Goal: Information Seeking & Learning: Learn about a topic

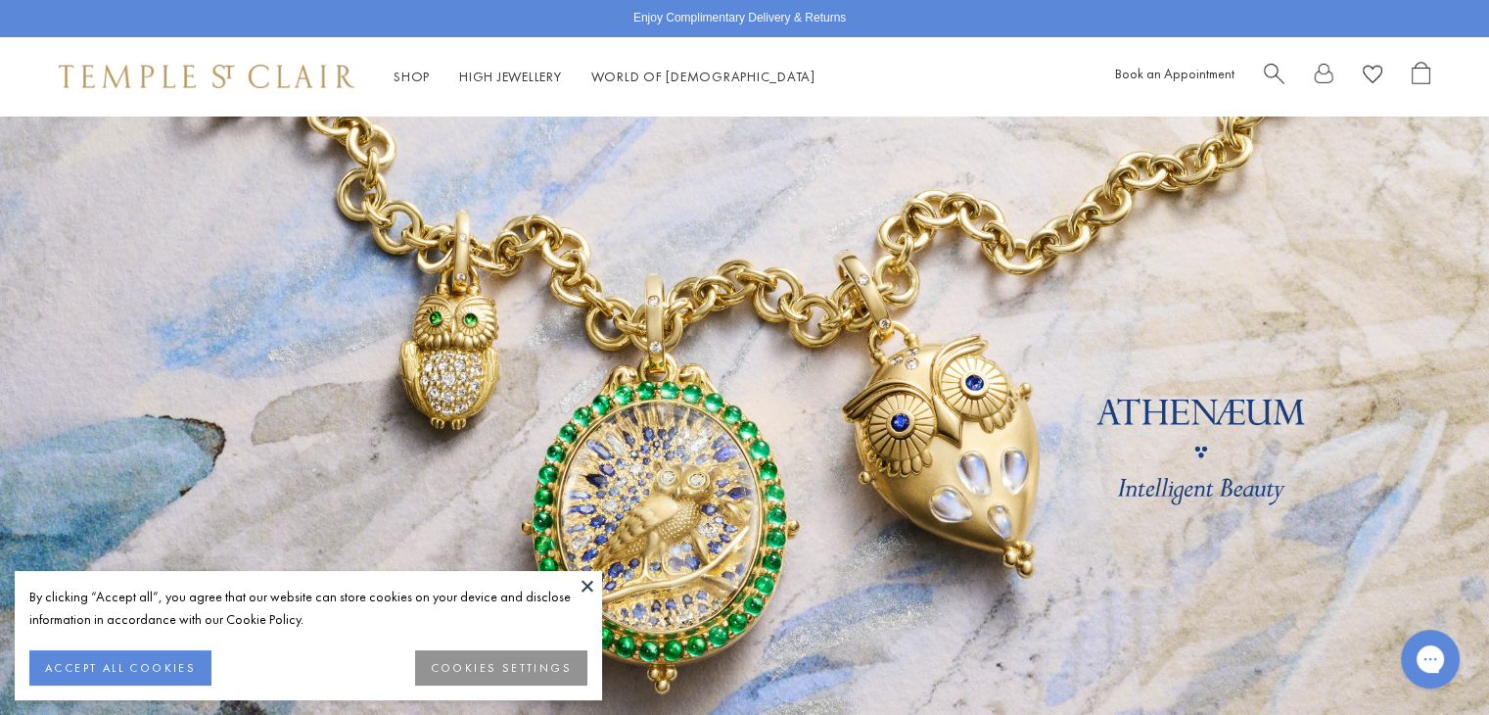
click at [587, 588] on button at bounding box center [587, 585] width 29 height 29
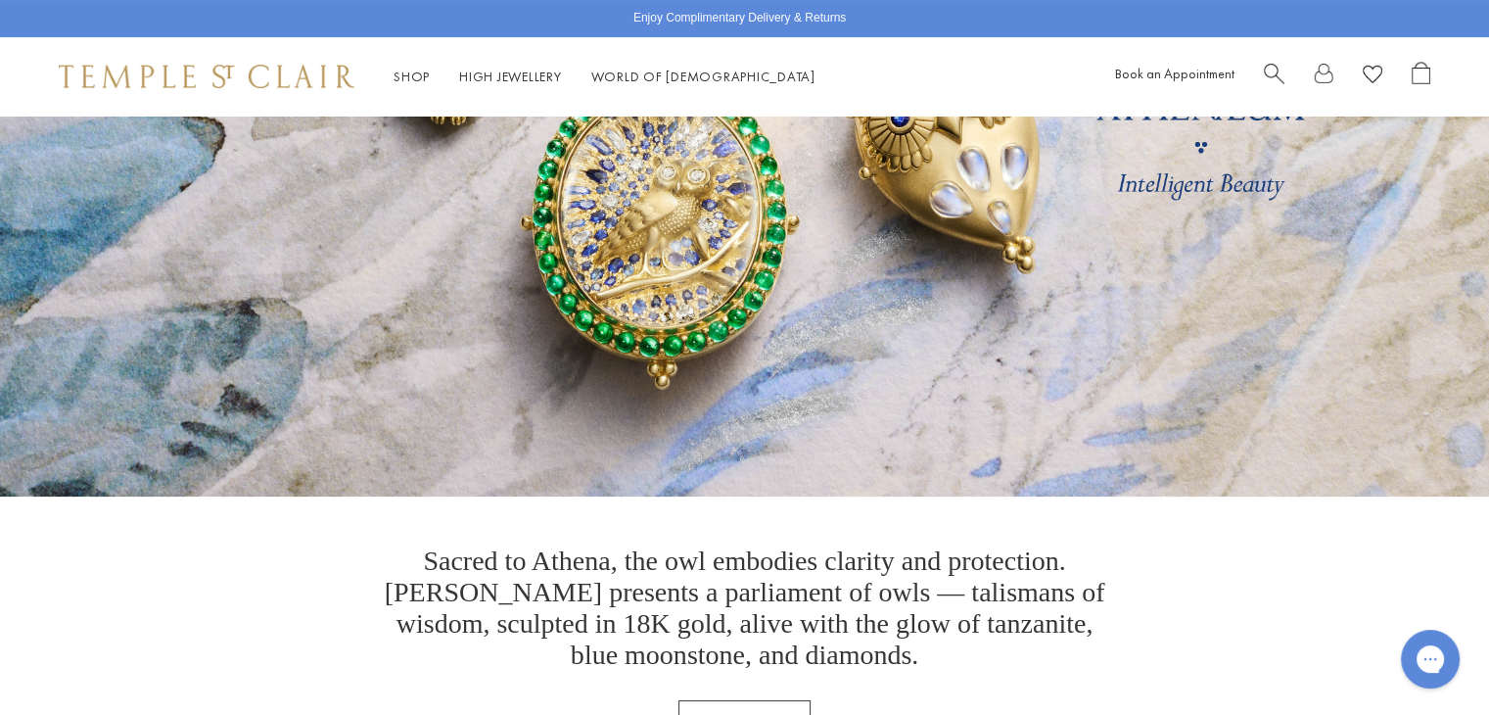
scroll to position [243, 0]
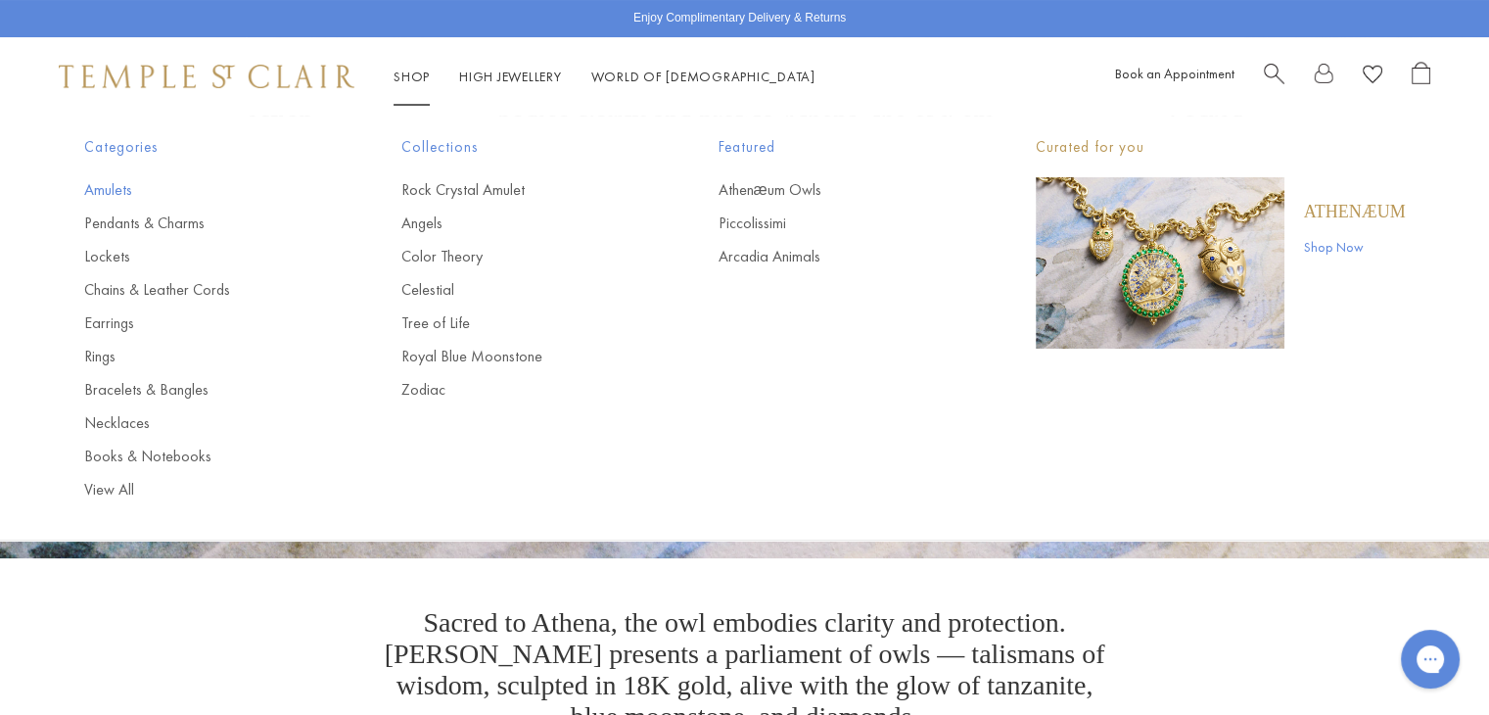
click at [110, 189] on link "Amulets" at bounding box center [203, 190] width 239 height 22
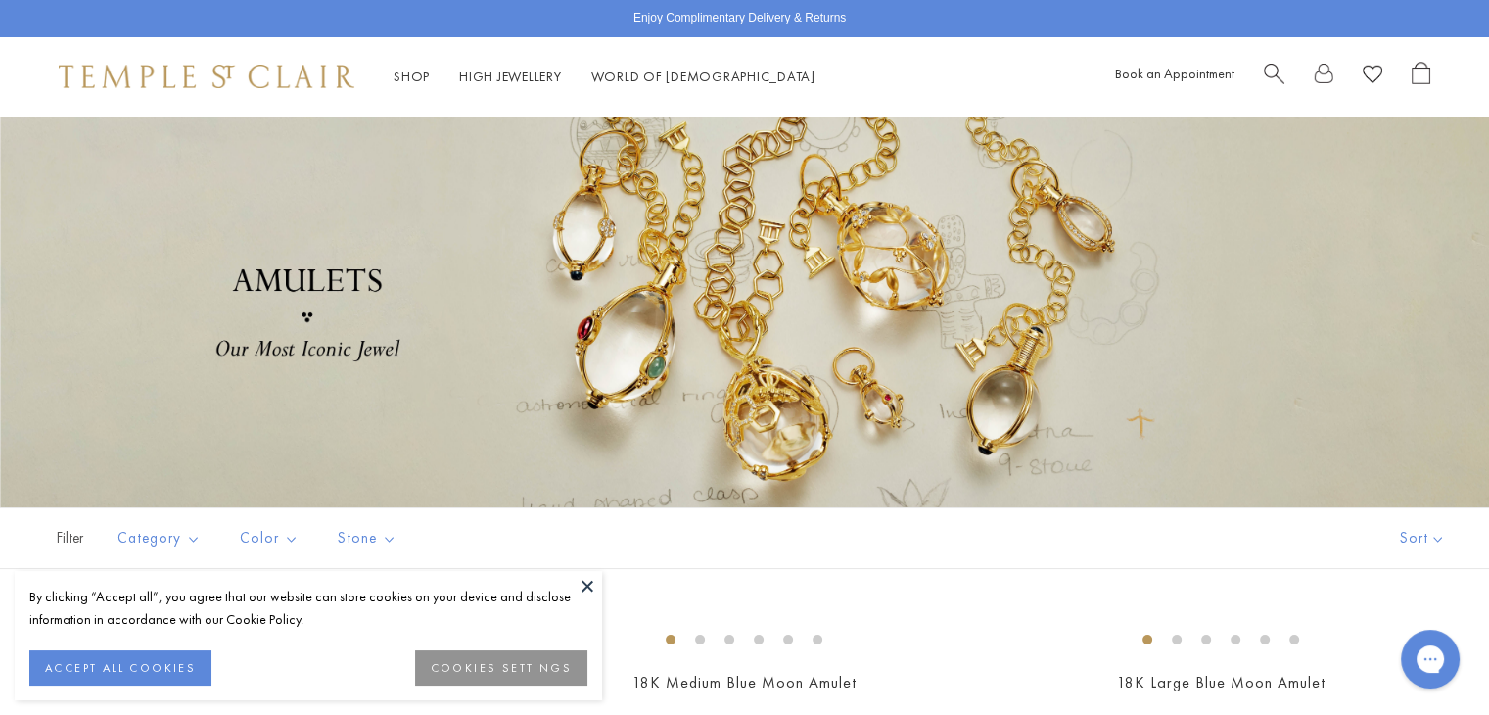
click at [589, 588] on button at bounding box center [587, 585] width 29 height 29
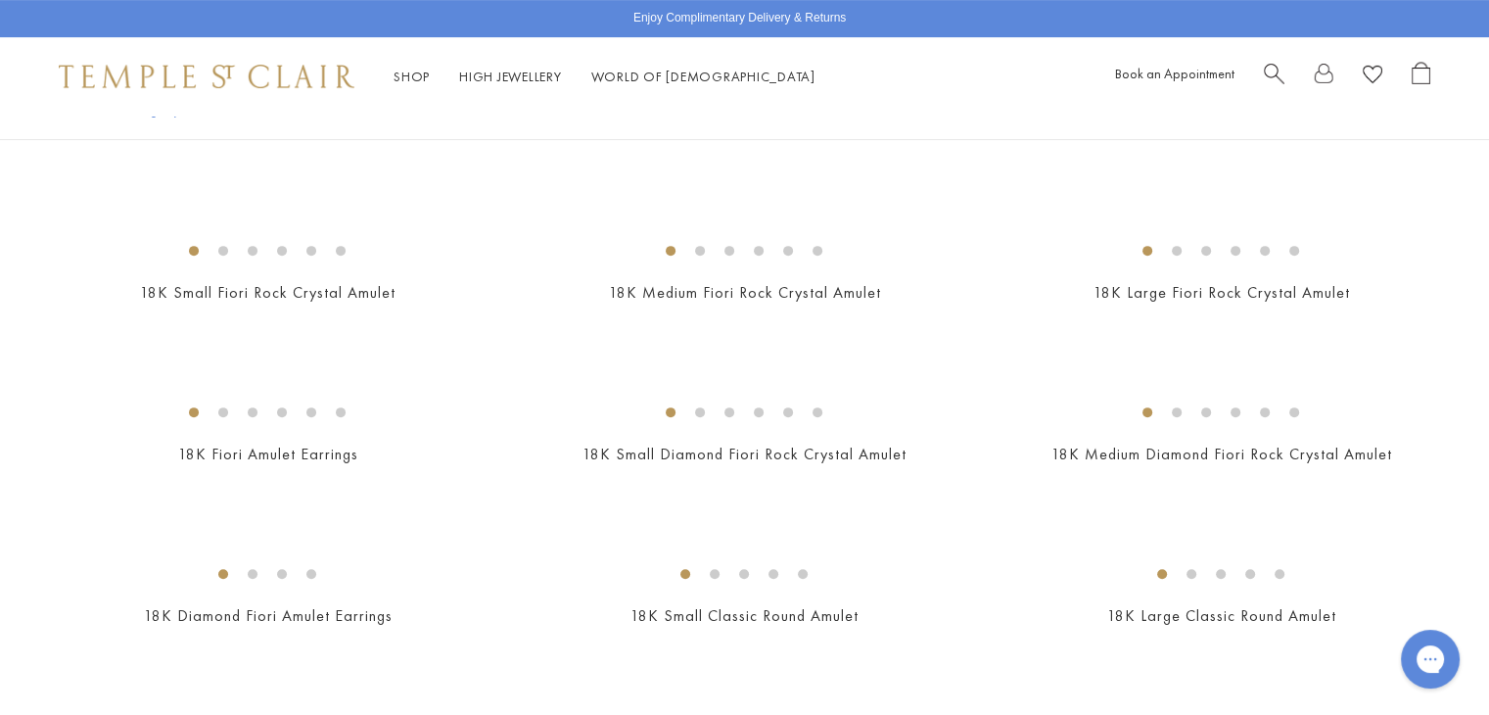
scroll to position [707, 0]
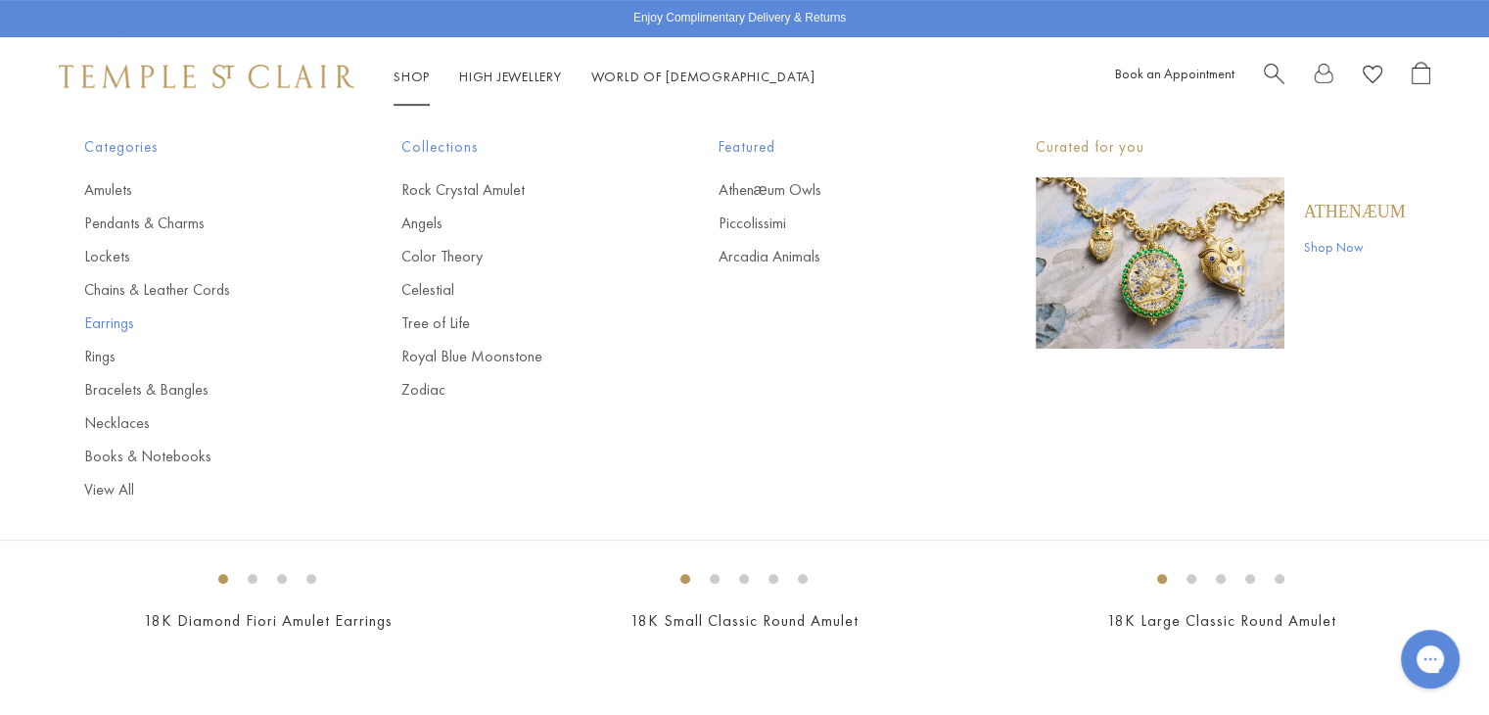
click at [120, 326] on link "Earrings" at bounding box center [203, 323] width 239 height 22
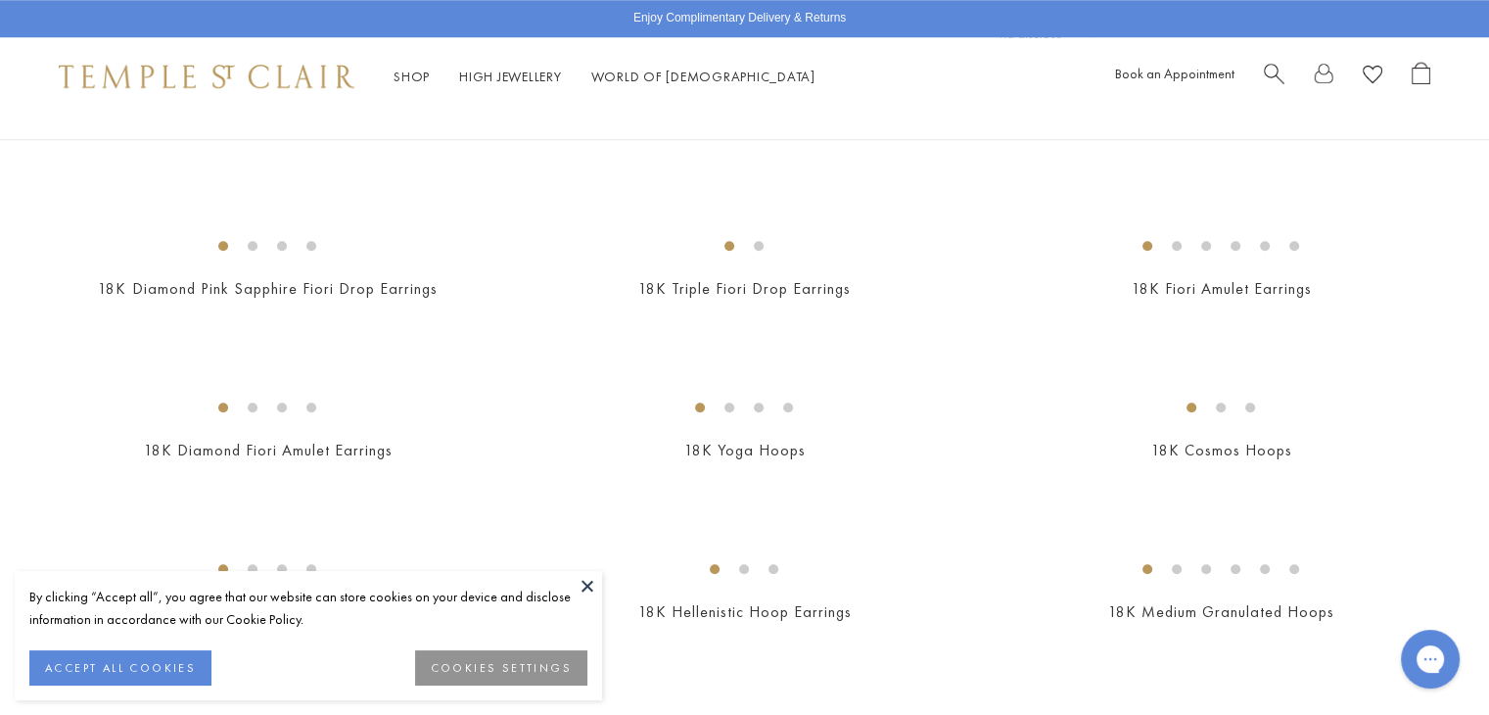
scroll to position [1745, 0]
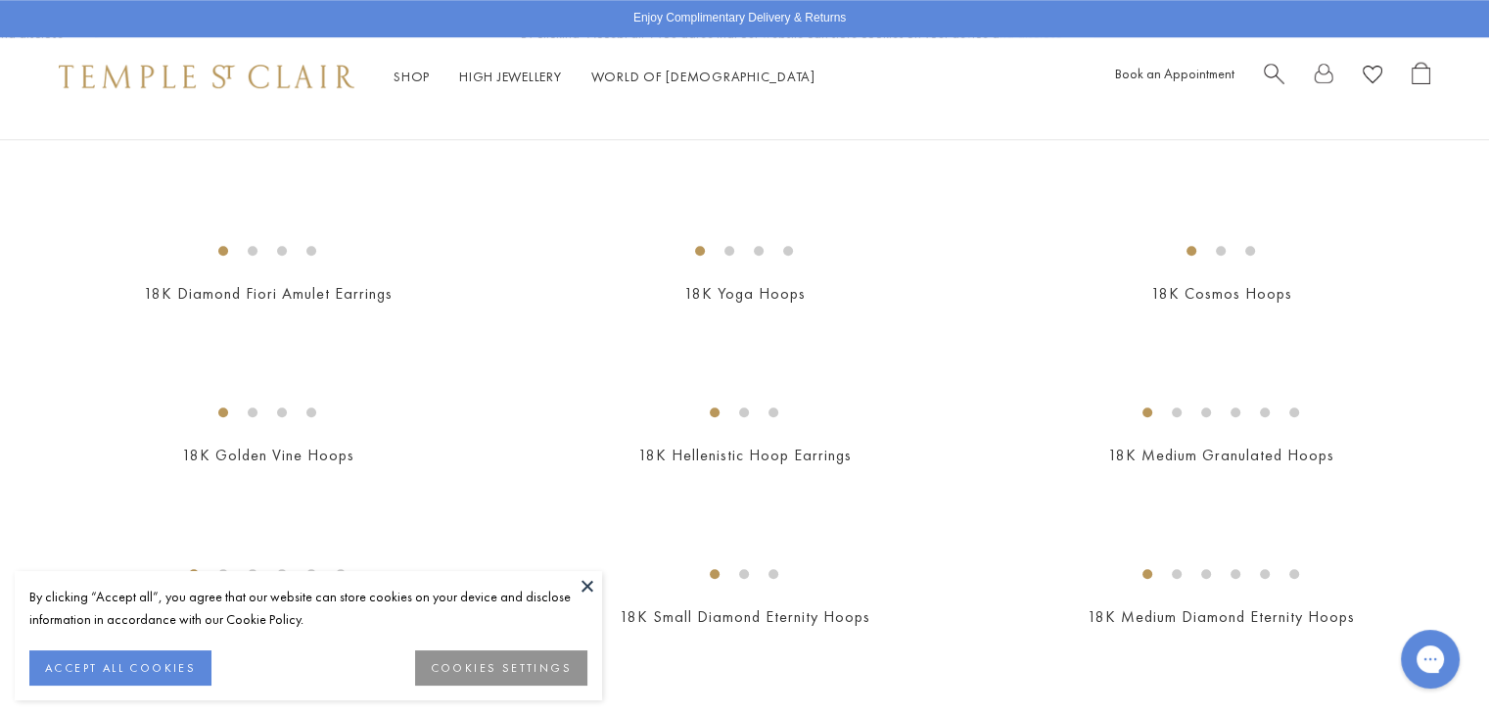
click at [587, 586] on button at bounding box center [587, 585] width 29 height 29
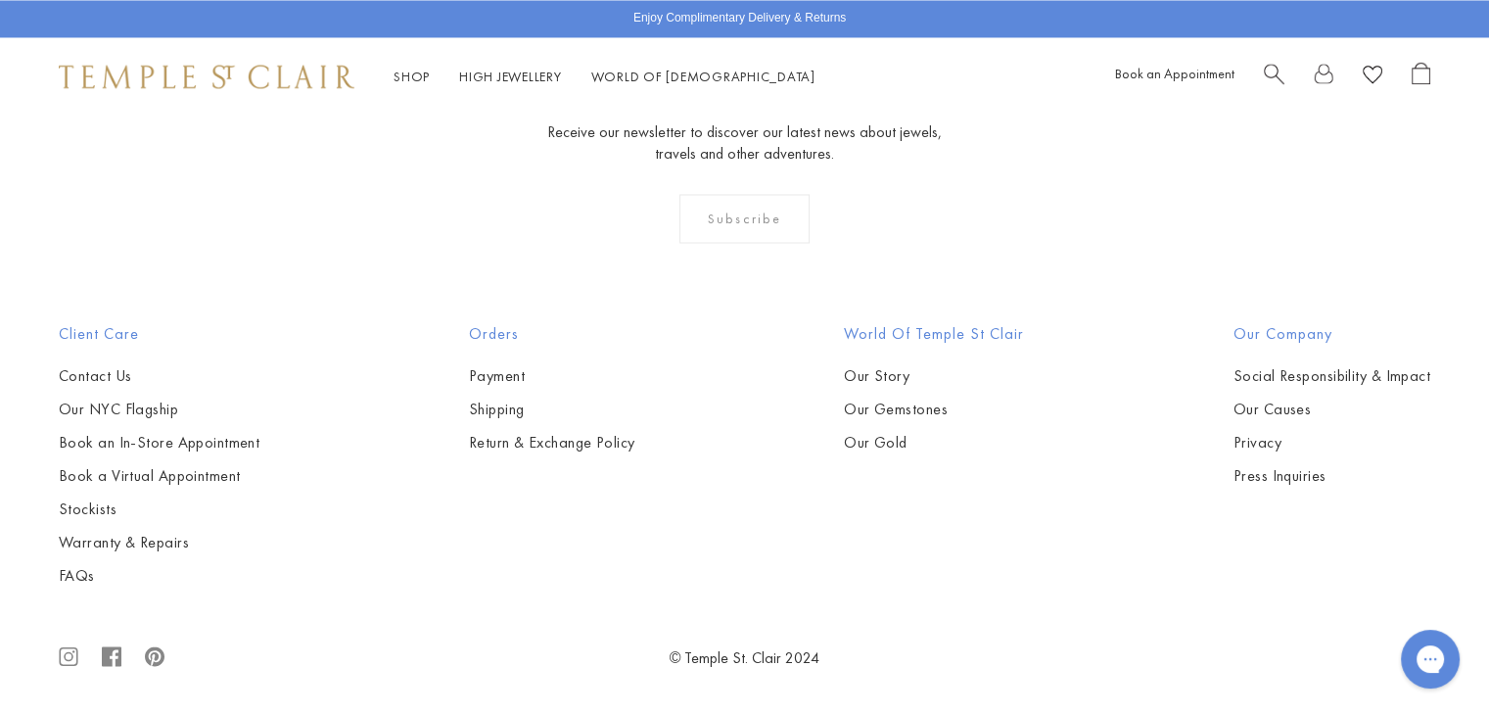
scroll to position [3514, 0]
click at [0, 0] on img at bounding box center [0, 0] width 0 height 0
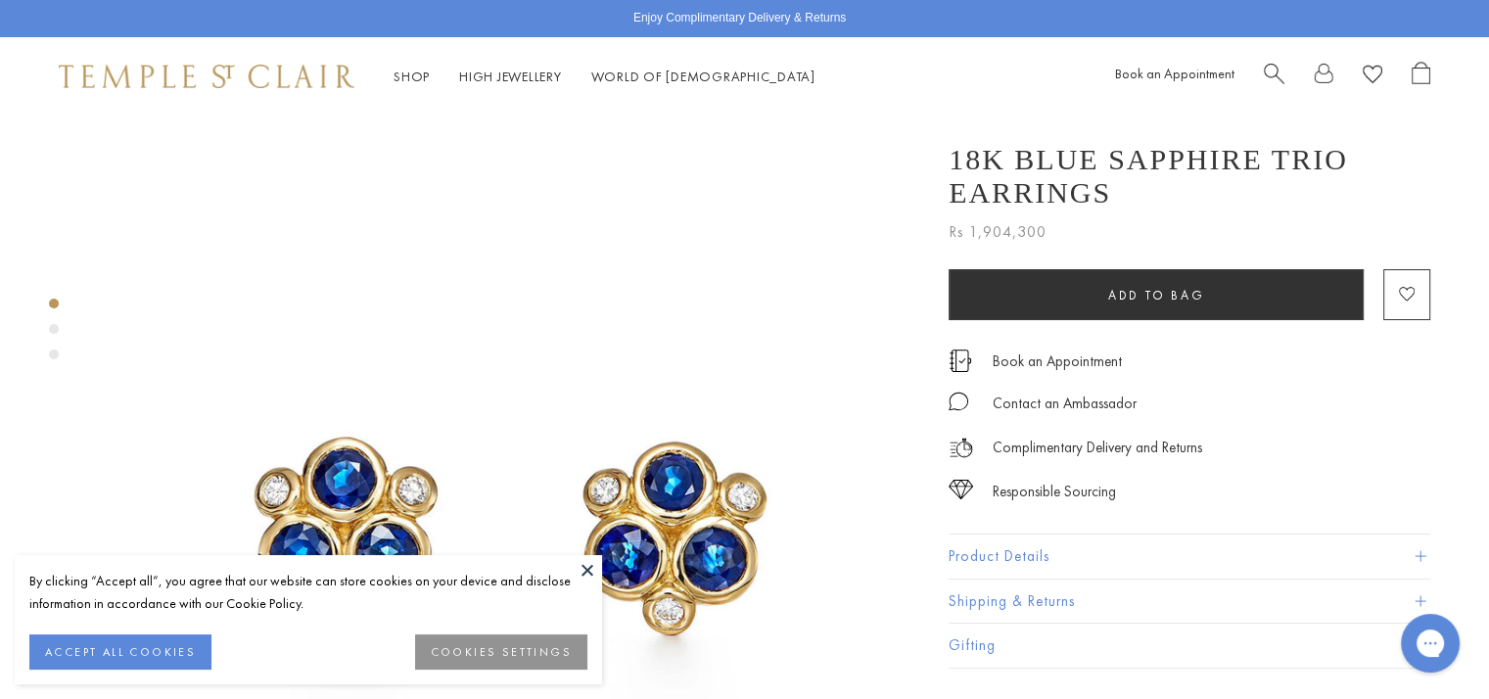
click at [588, 567] on button at bounding box center [587, 569] width 29 height 29
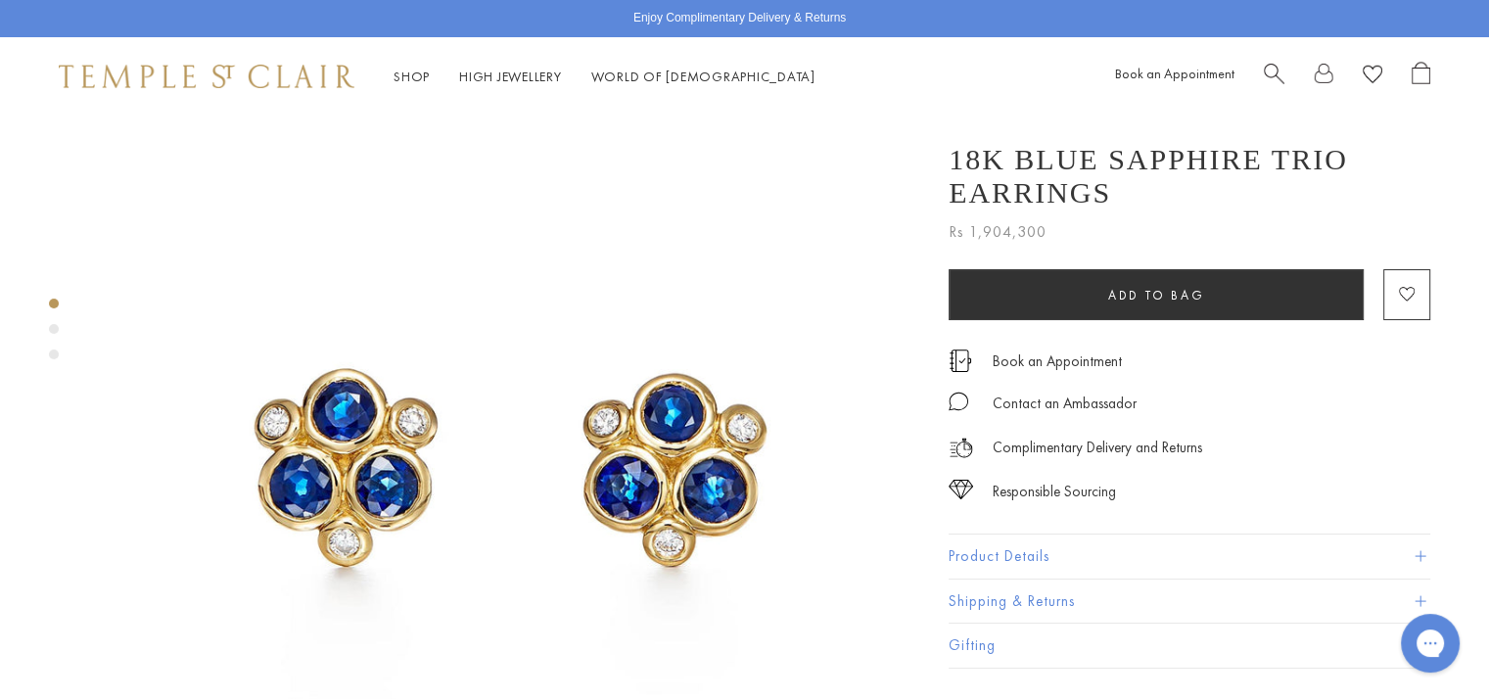
scroll to position [81, 0]
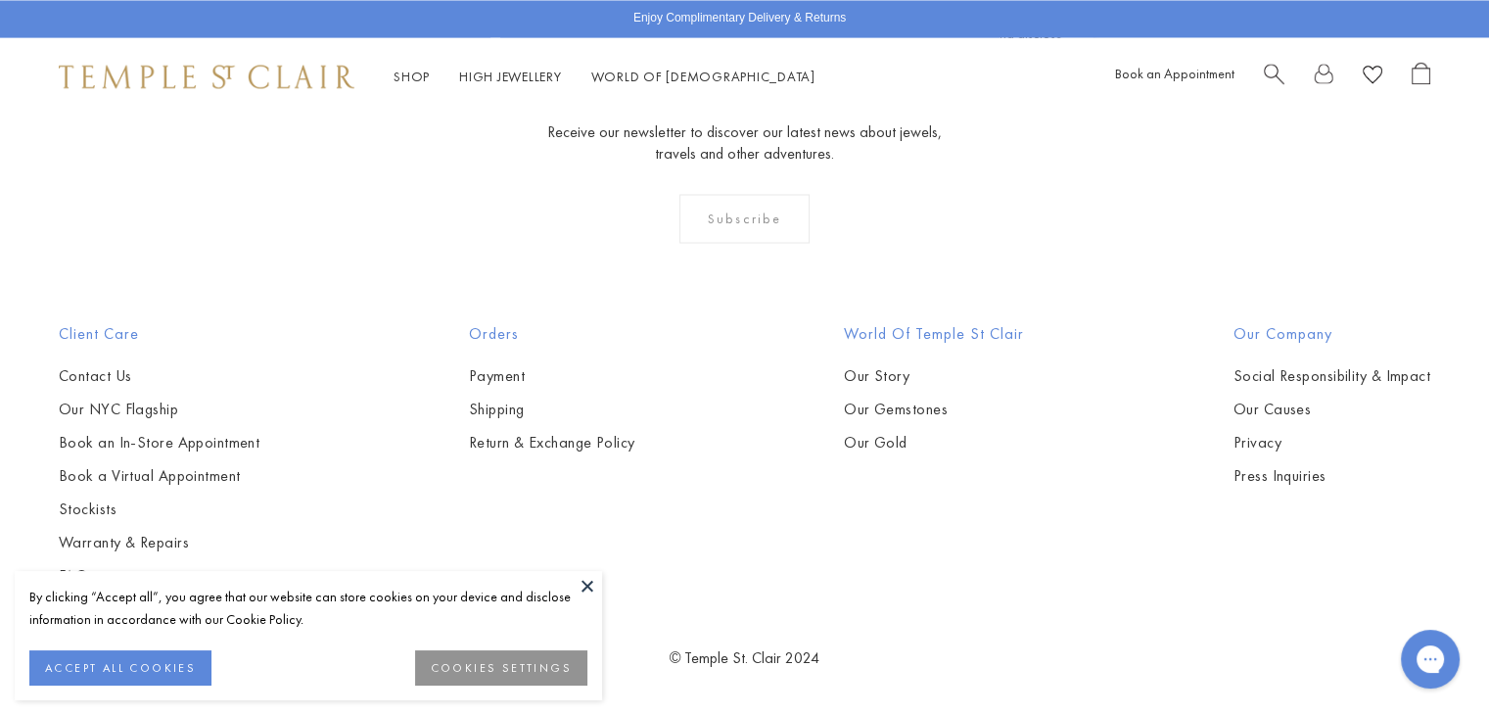
drag, startPoint x: 0, startPoint y: 0, endPoint x: 1120, endPoint y: 378, distance: 1182.2
click at [0, 0] on img at bounding box center [0, 0] width 0 height 0
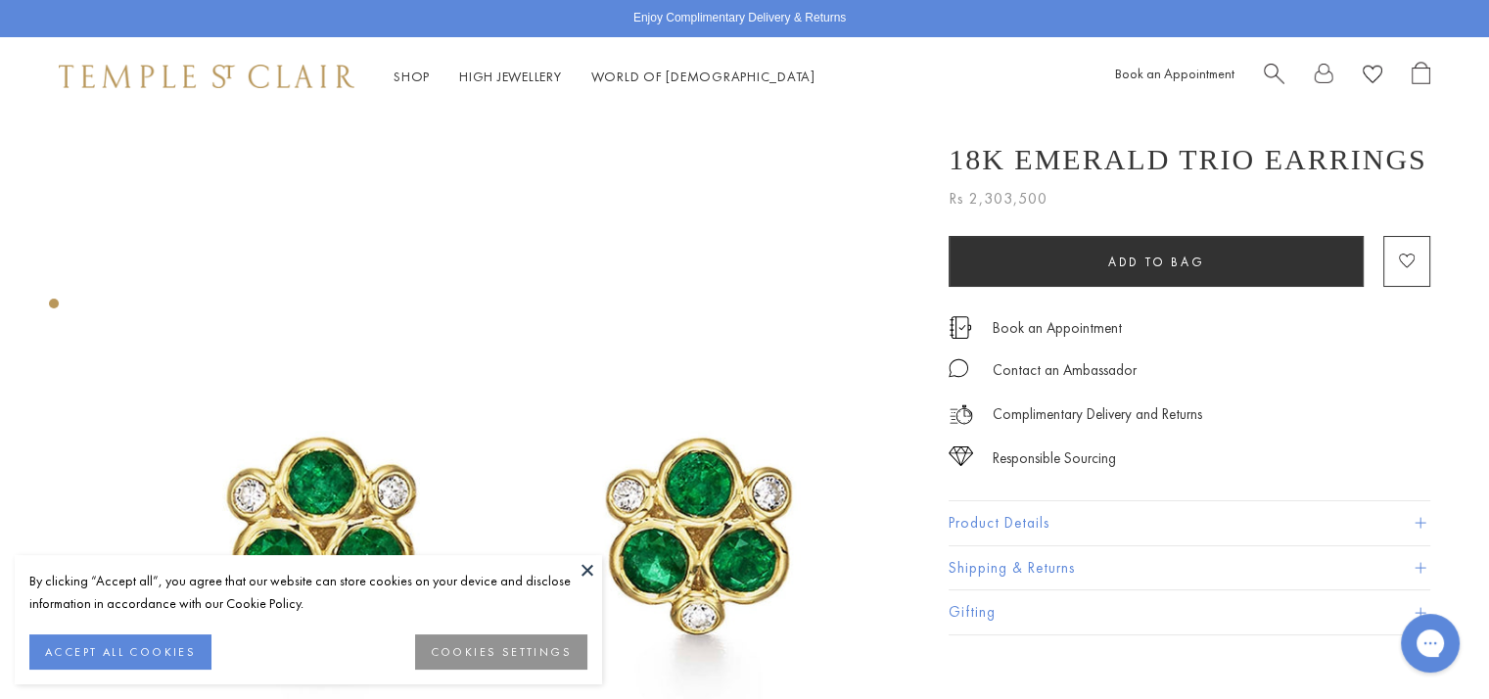
click at [586, 569] on button at bounding box center [587, 569] width 29 height 29
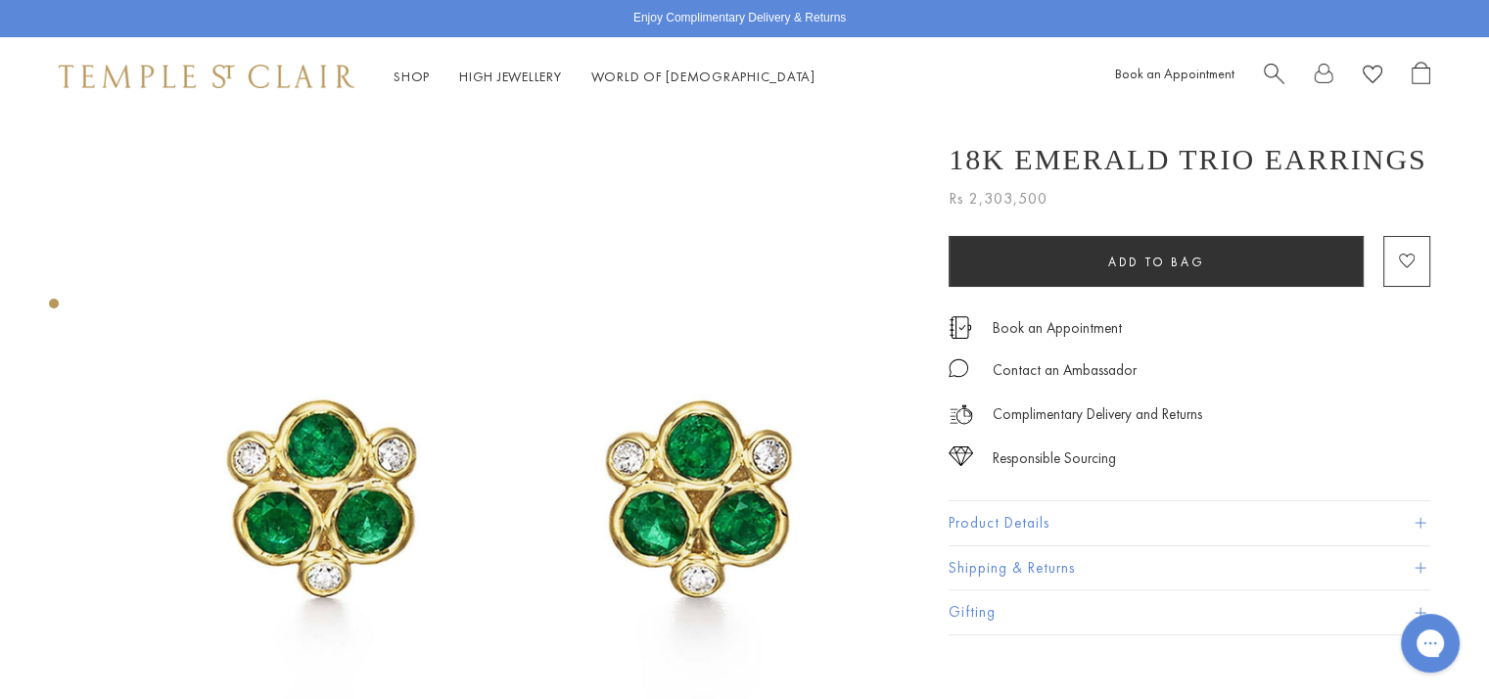
scroll to position [43, 0]
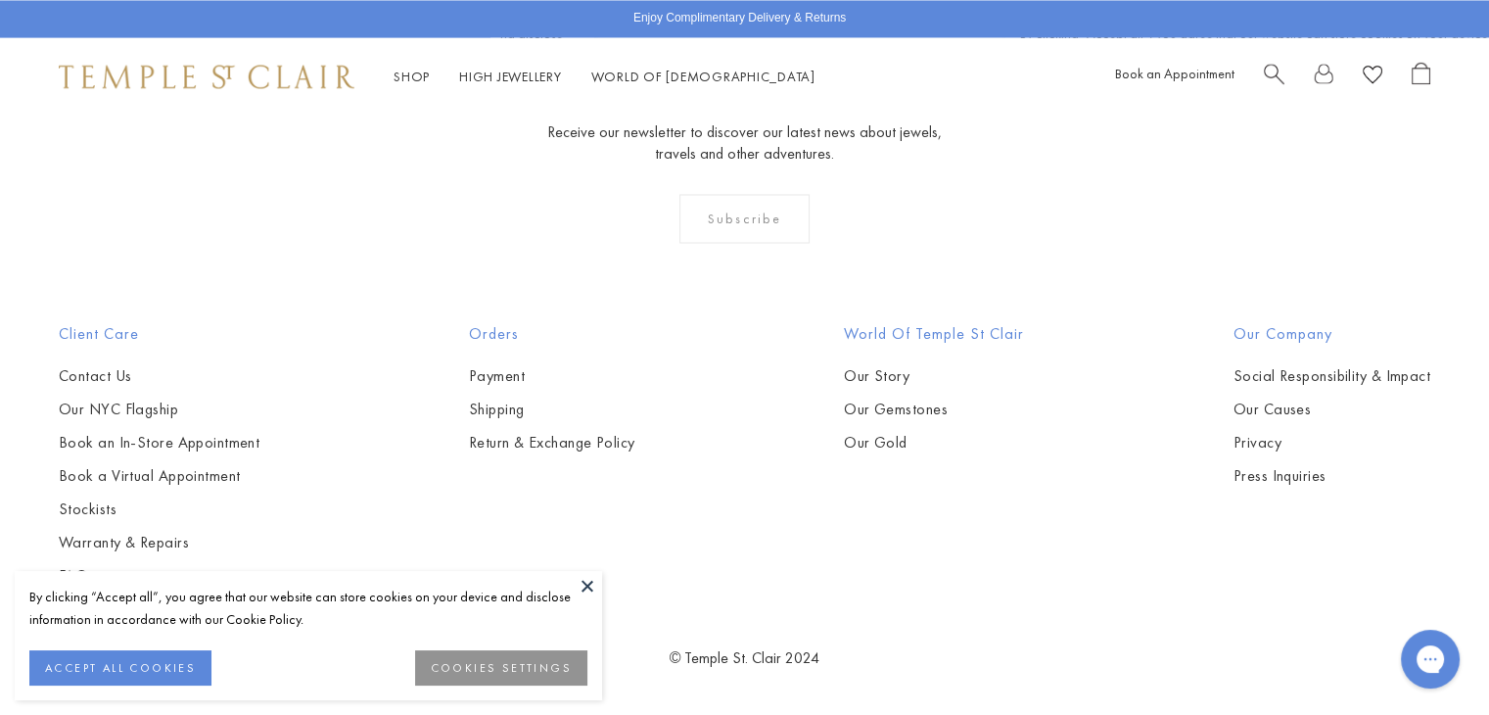
scroll to position [10038, 0]
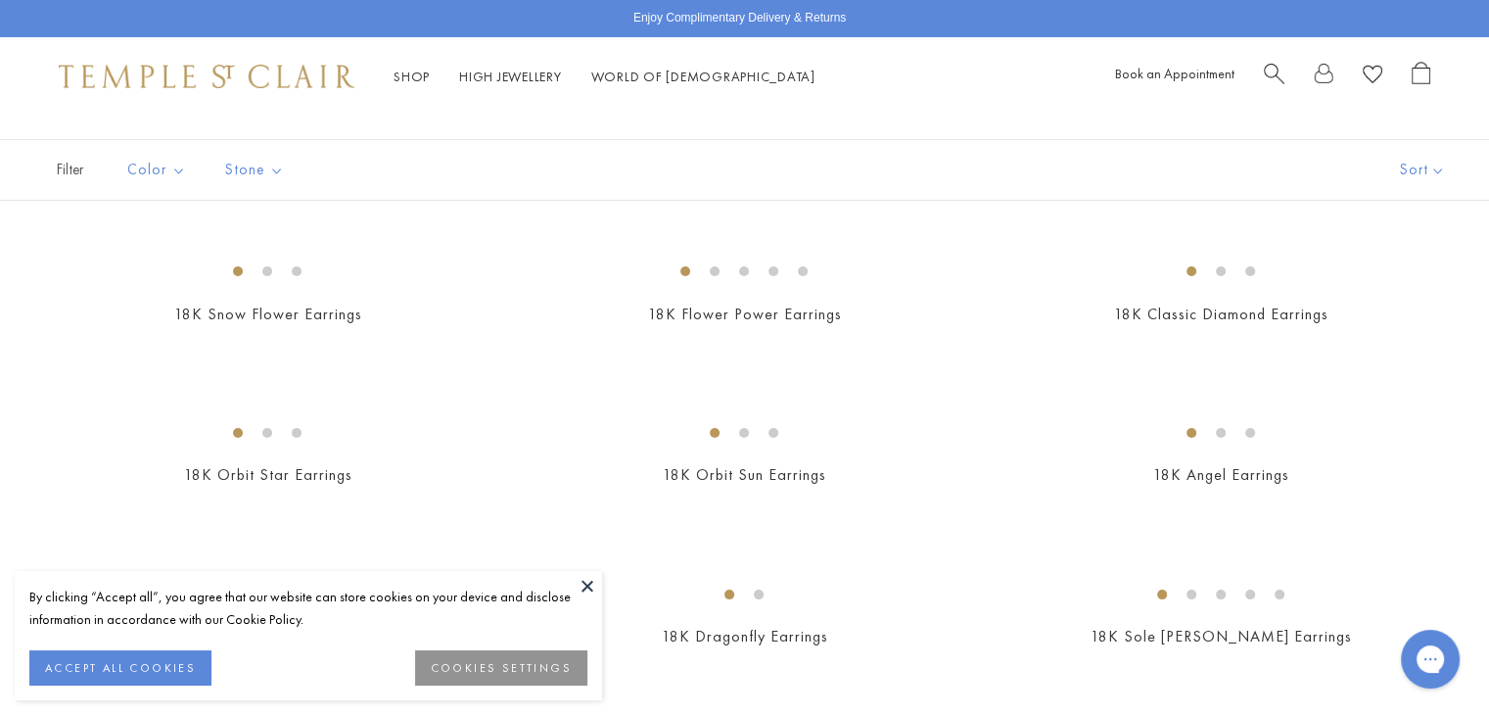
click at [587, 587] on button at bounding box center [587, 585] width 29 height 29
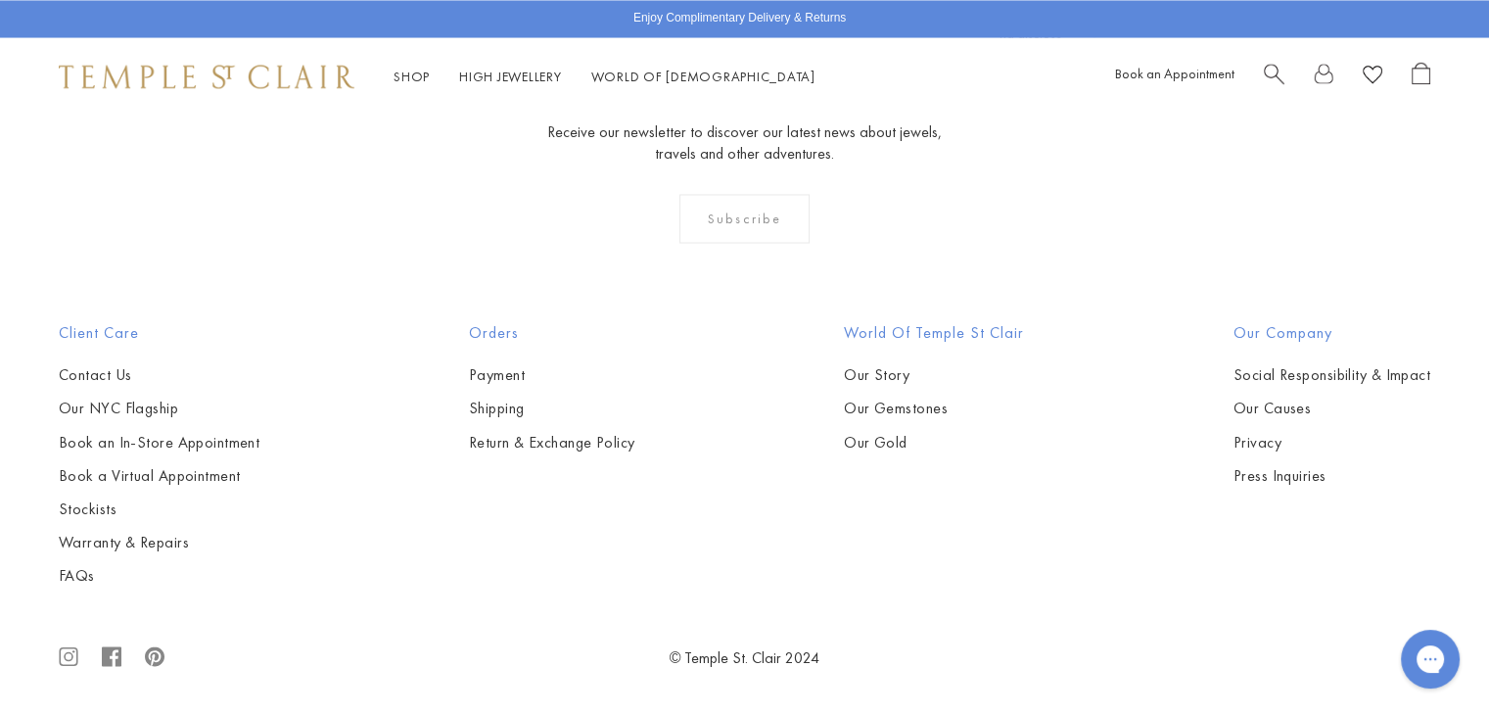
scroll to position [9408, 0]
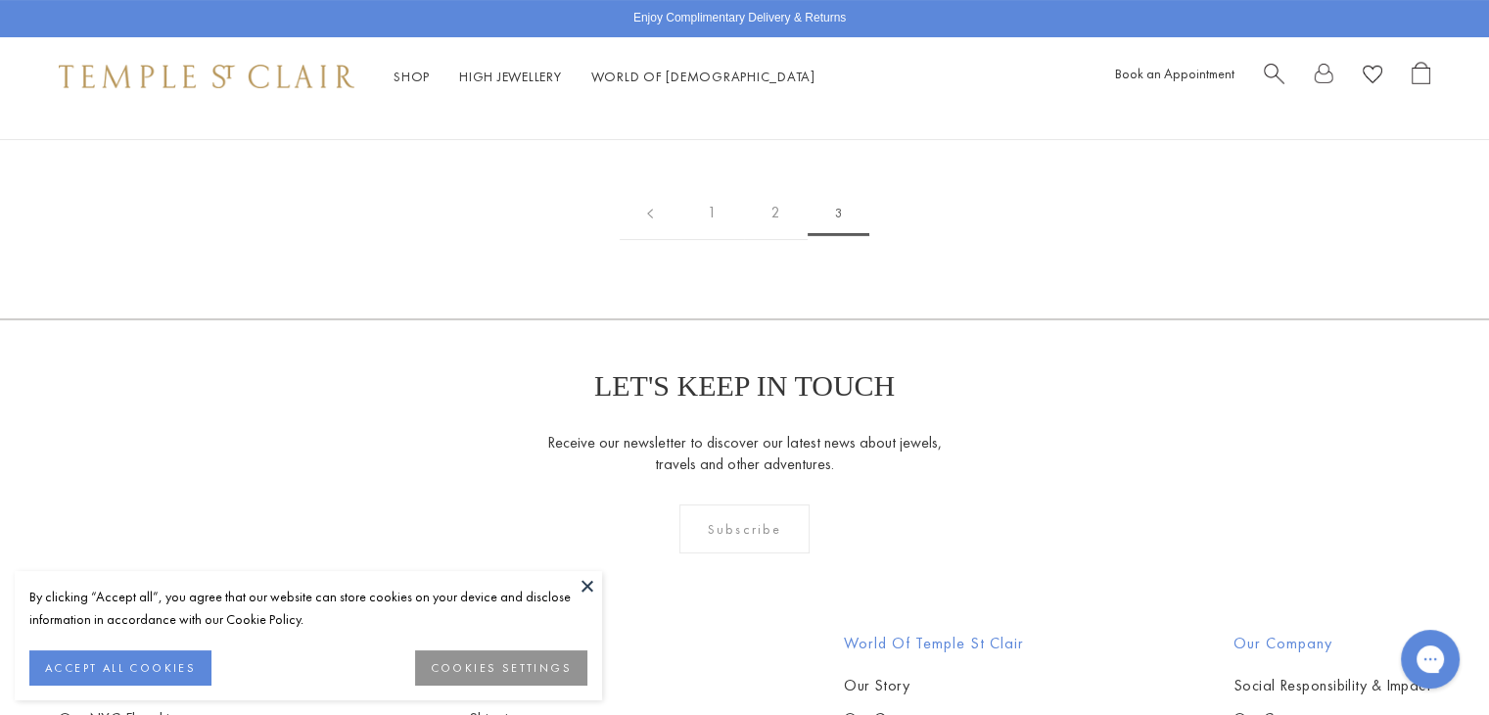
scroll to position [439, 0]
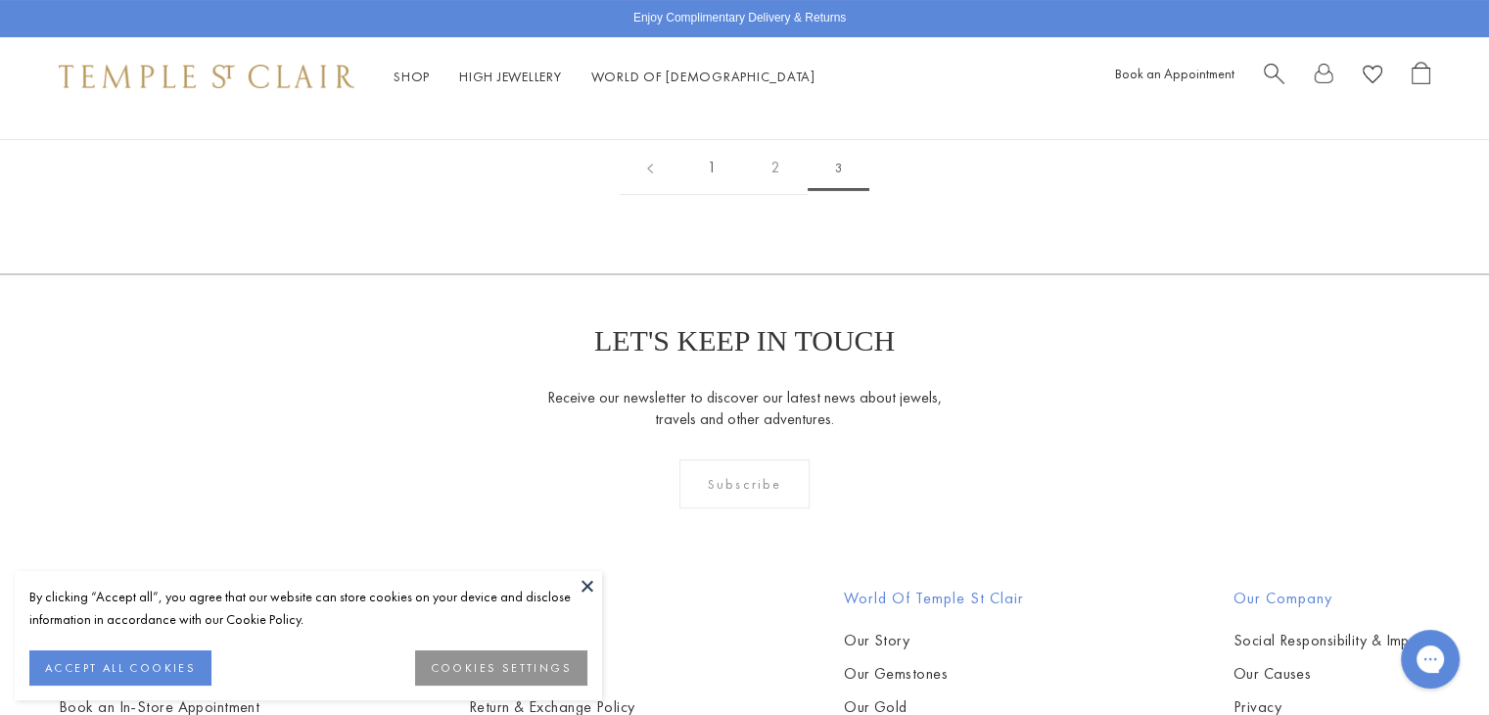
click at [717, 195] on link "1" at bounding box center [713, 168] width 64 height 54
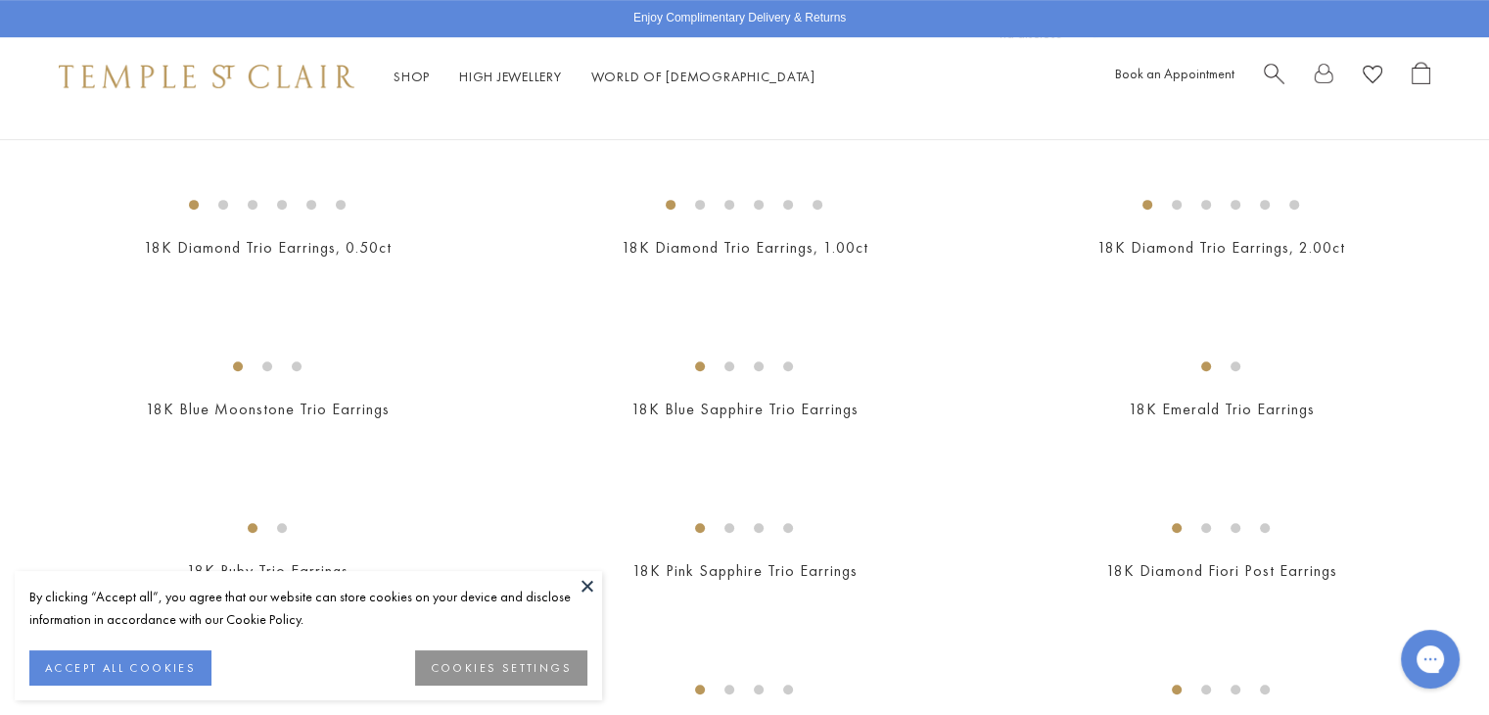
scroll to position [977, 0]
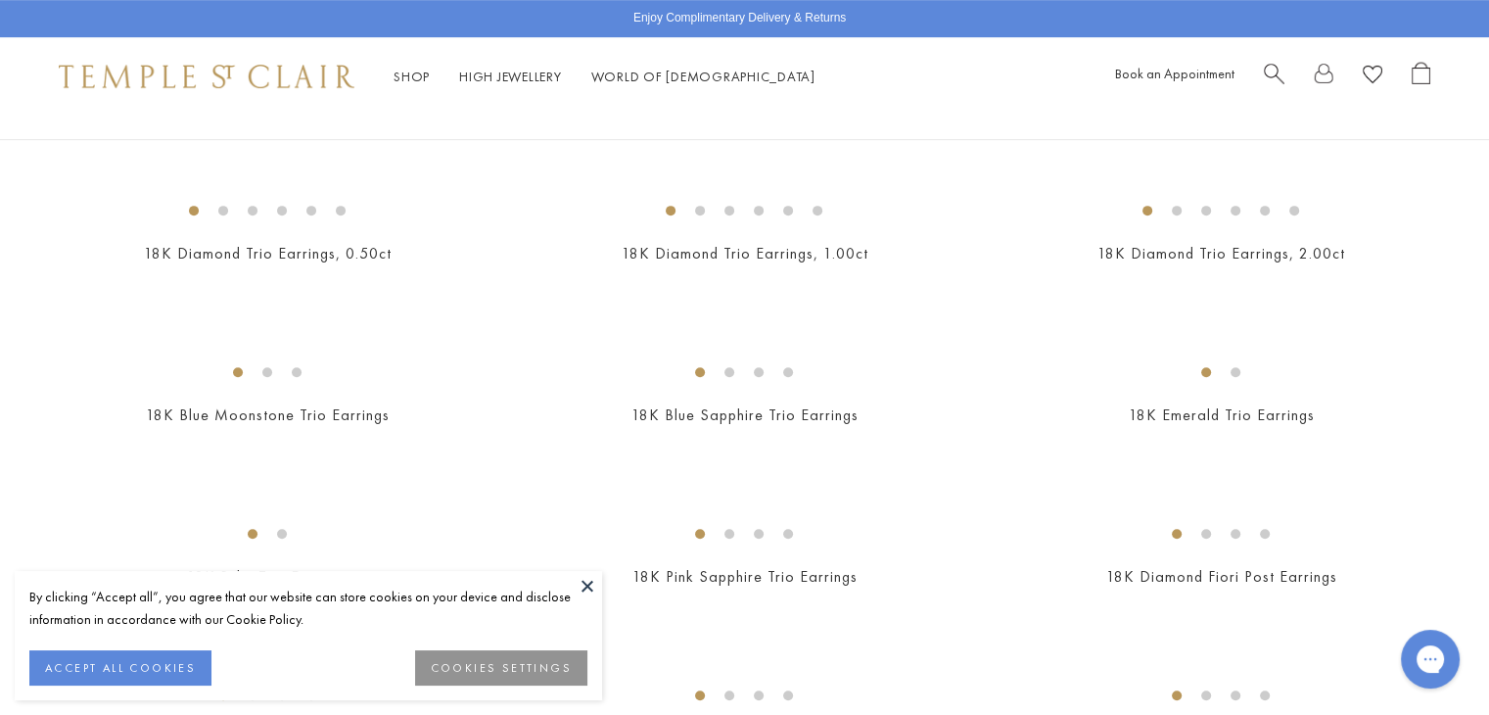
click at [591, 586] on button at bounding box center [587, 585] width 29 height 29
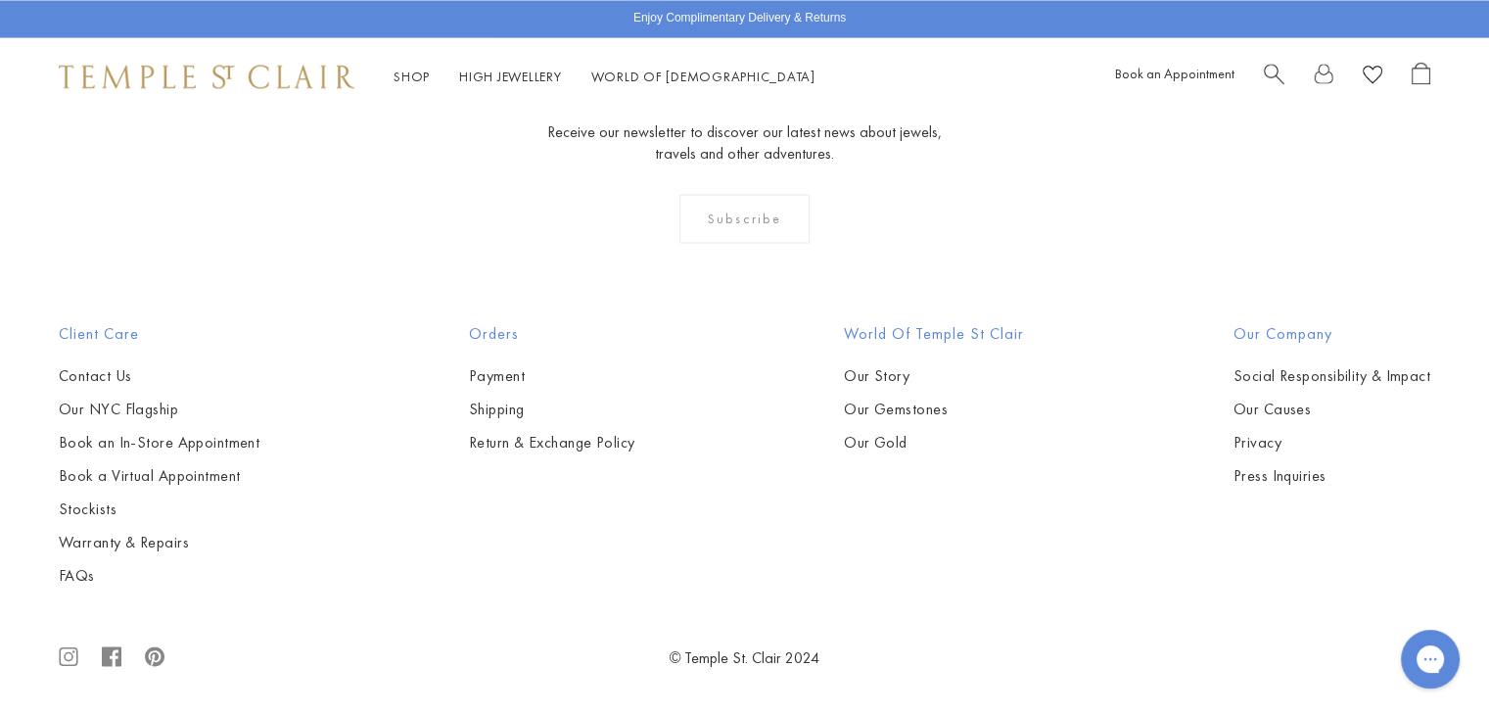
scroll to position [4237, 0]
click at [0, 0] on img at bounding box center [0, 0] width 0 height 0
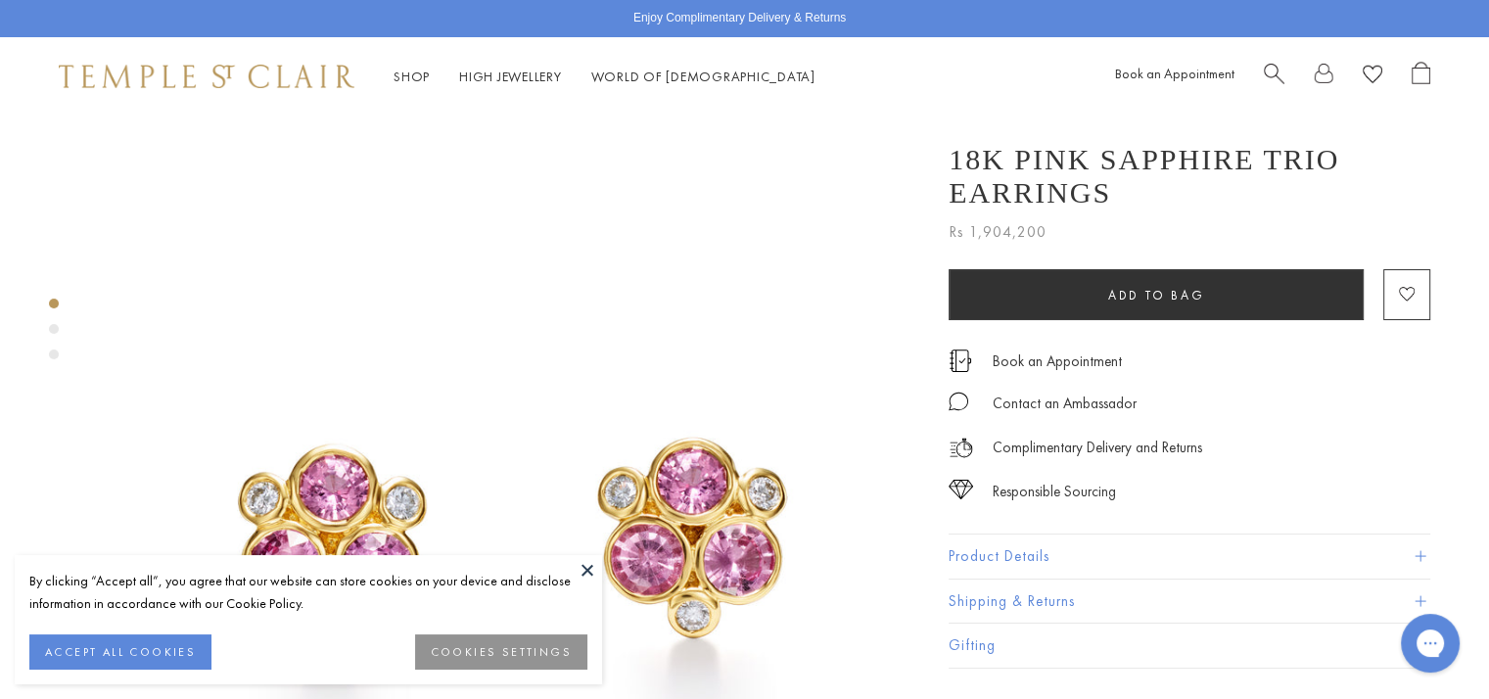
click at [584, 571] on button at bounding box center [587, 569] width 29 height 29
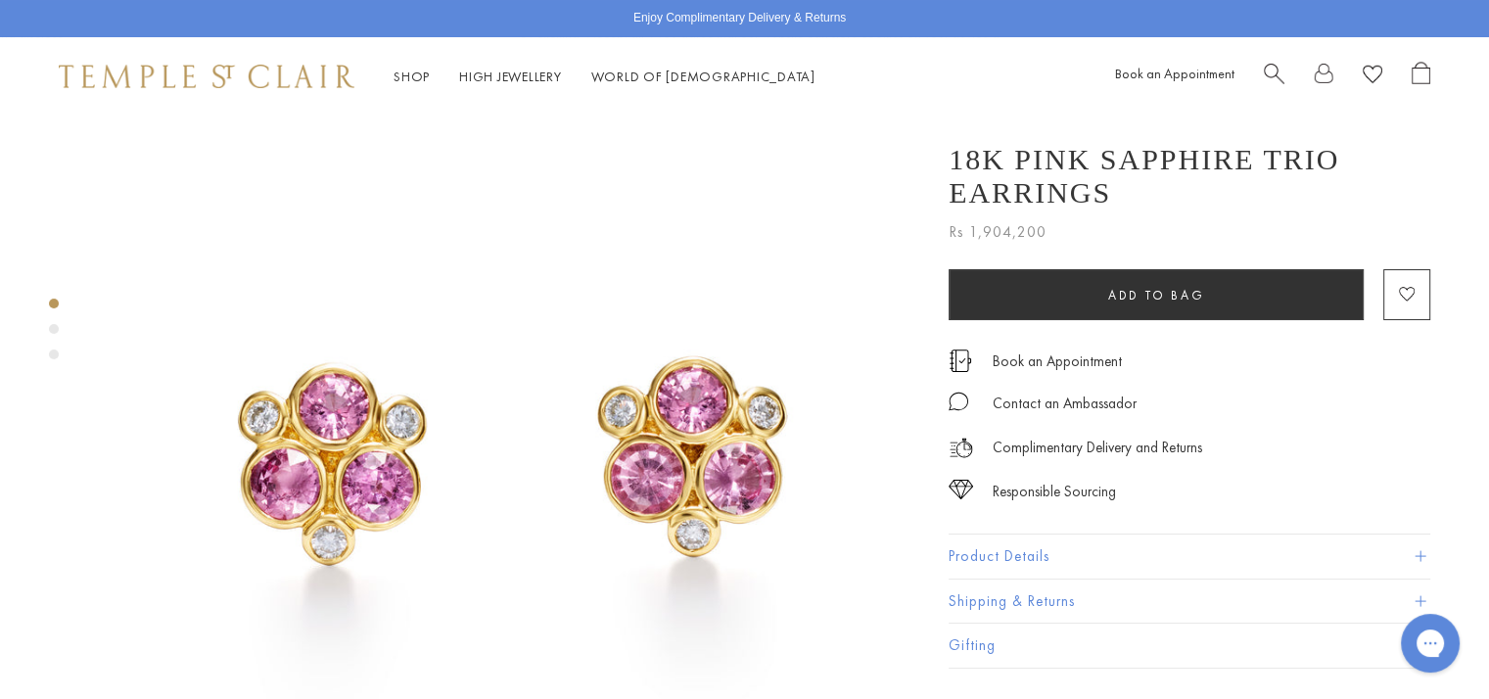
scroll to position [128, 0]
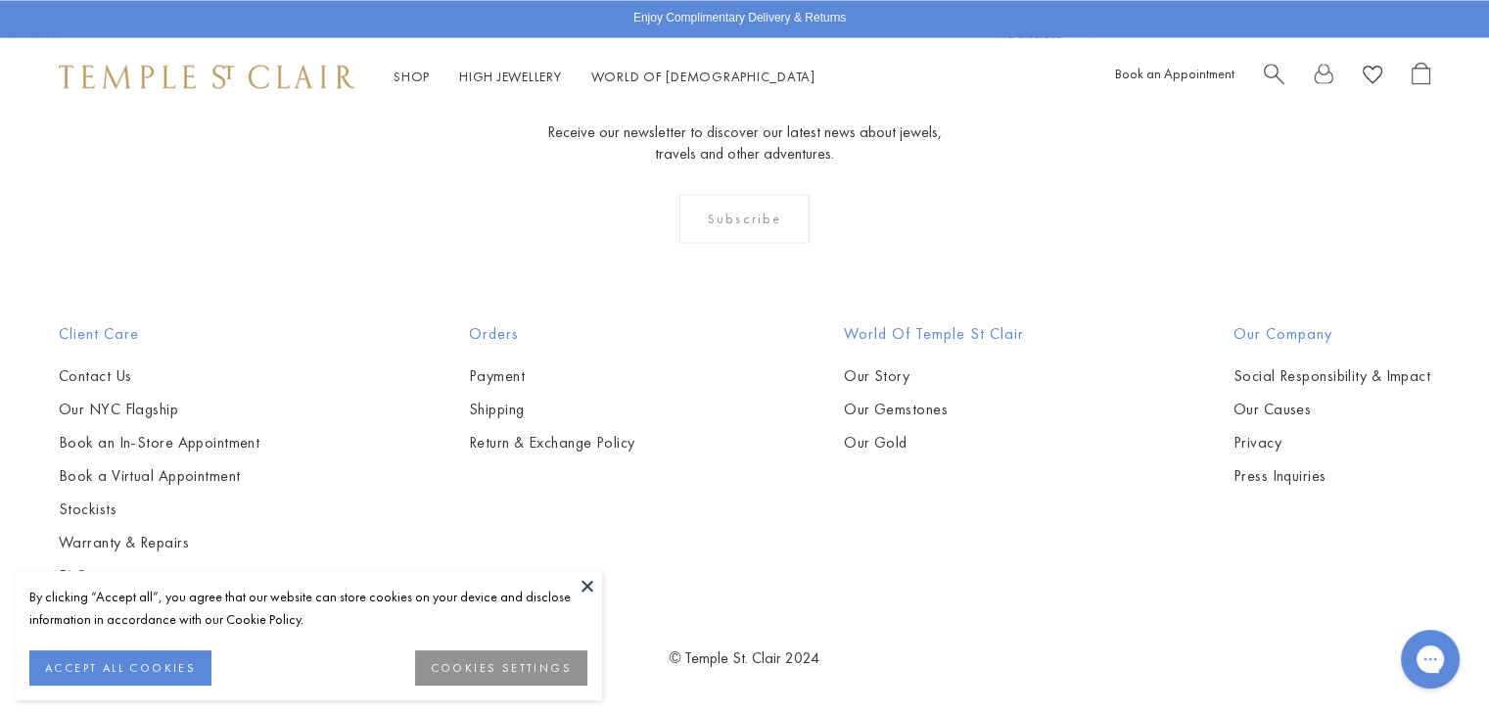
click at [592, 588] on button at bounding box center [587, 585] width 29 height 29
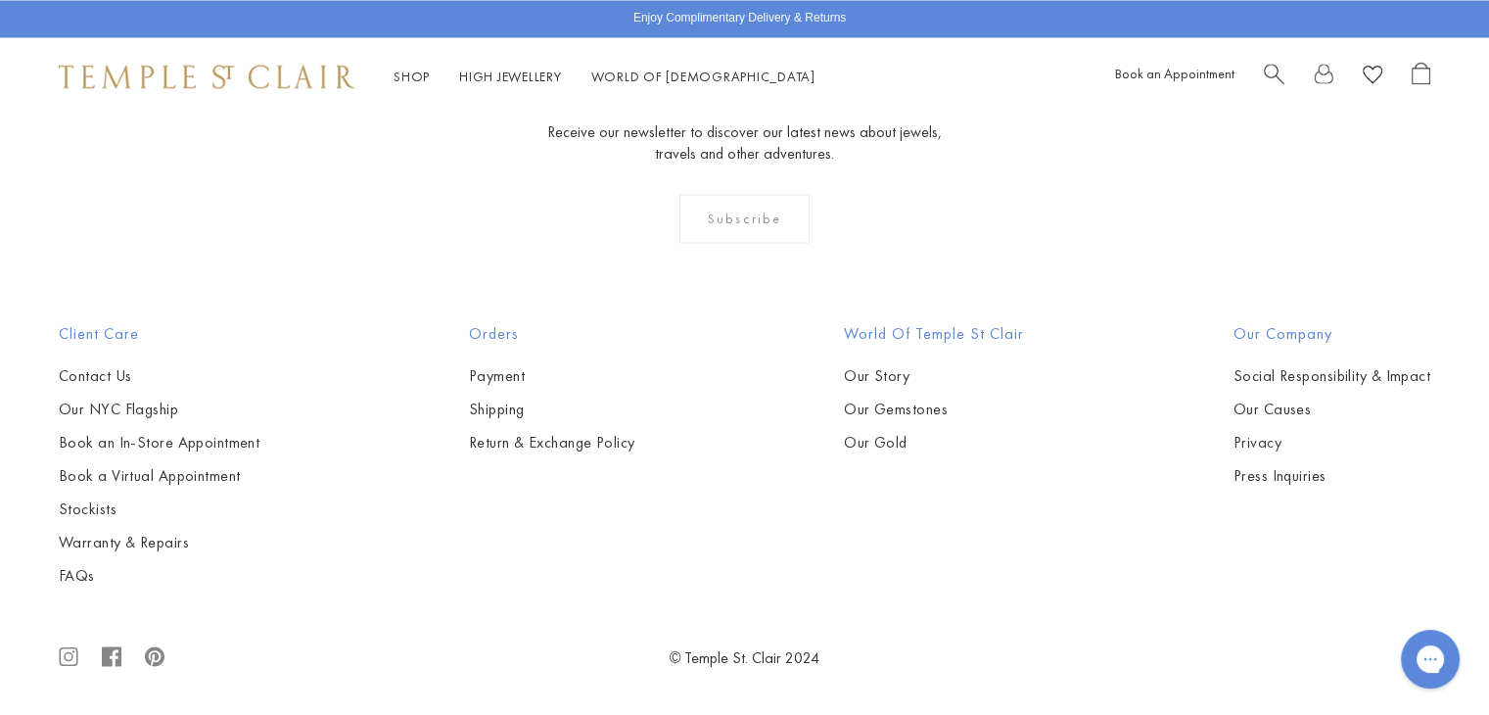
scroll to position [8800, 0]
drag, startPoint x: 1104, startPoint y: 659, endPoint x: 1089, endPoint y: 659, distance: 15.7
click at [0, 0] on img at bounding box center [0, 0] width 0 height 0
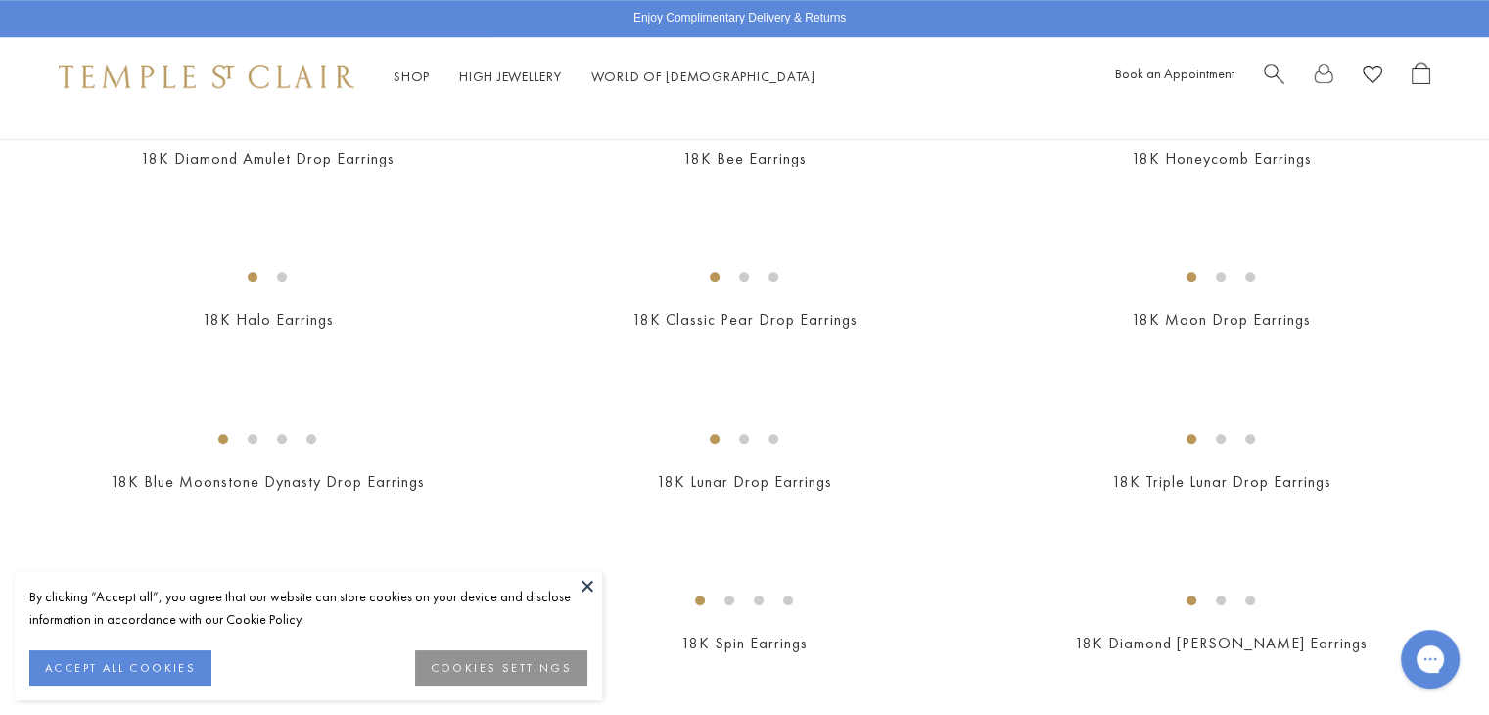
click at [592, 587] on button at bounding box center [587, 585] width 29 height 29
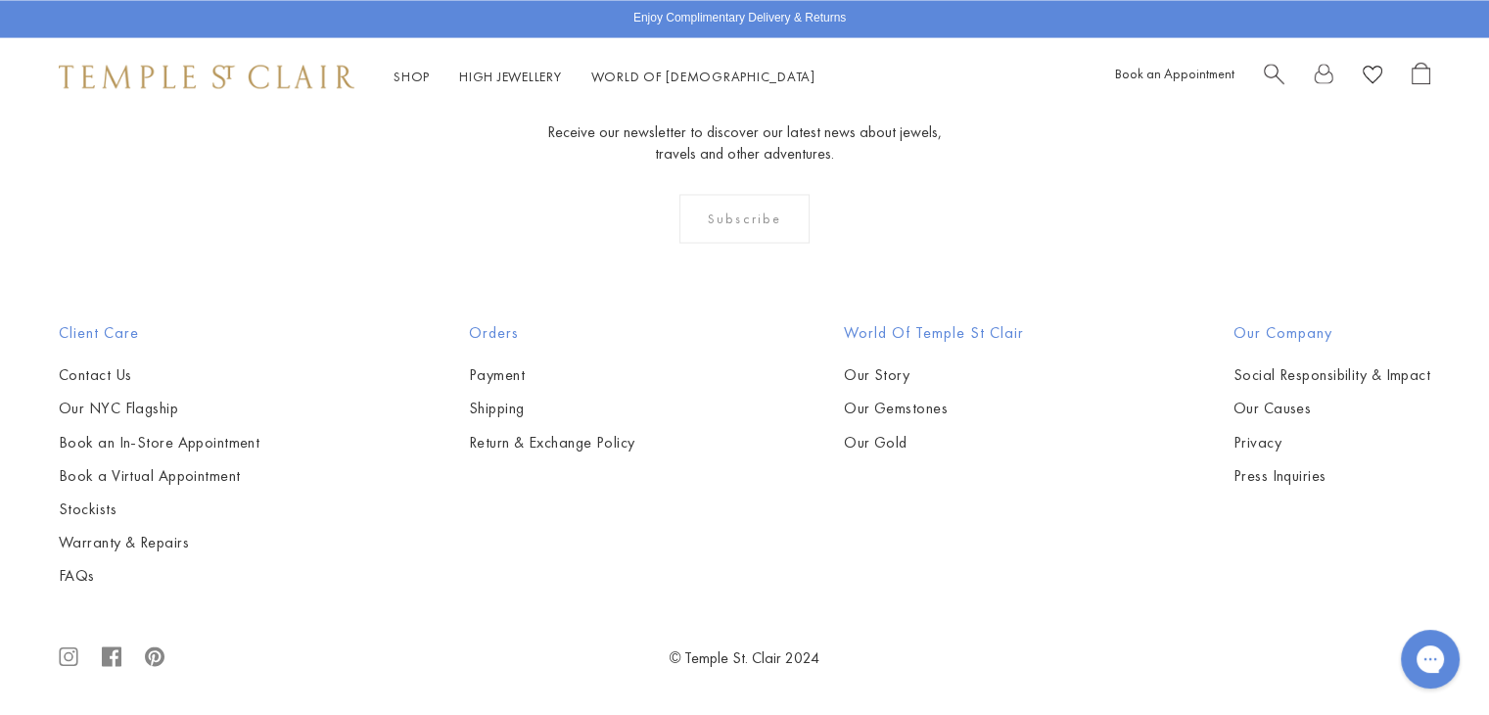
scroll to position [8215, 0]
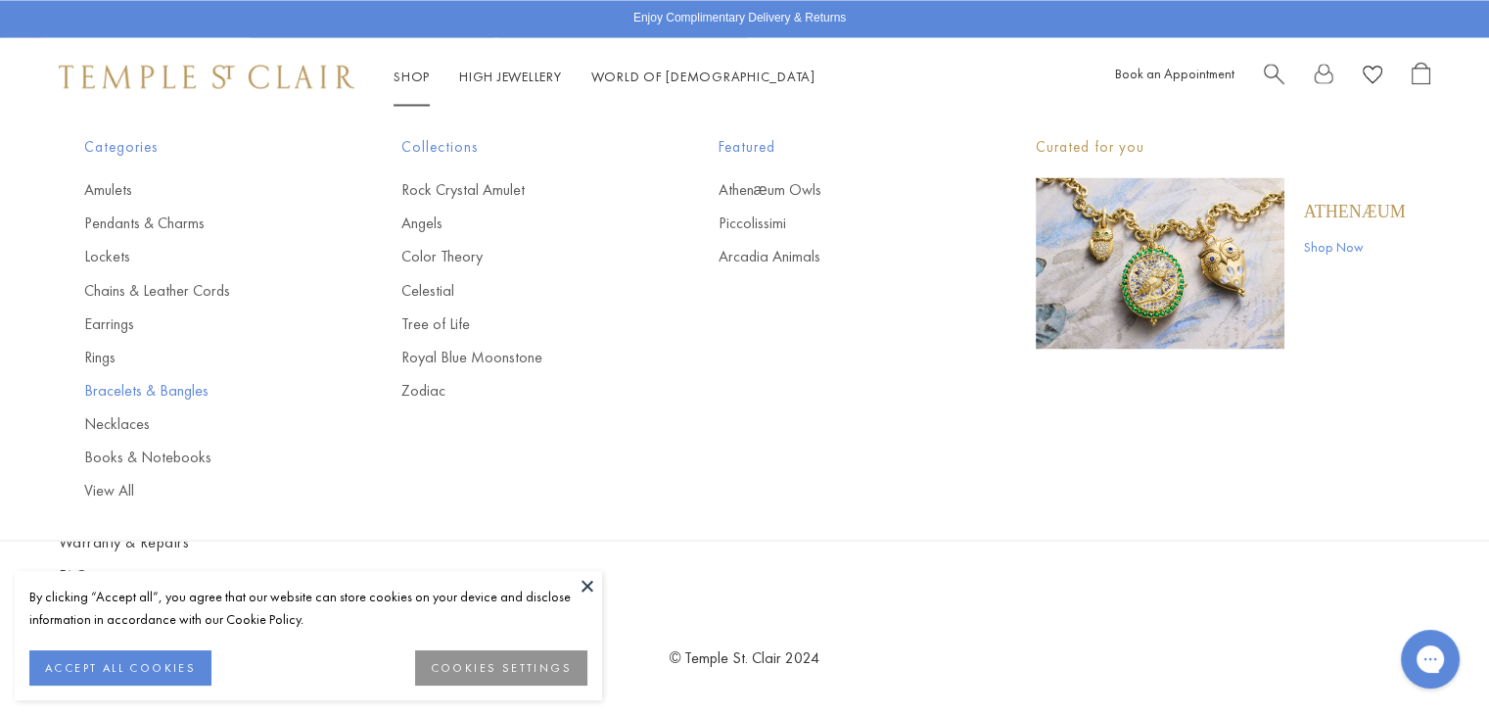
click at [125, 396] on link "Bracelets & Bangles" at bounding box center [203, 390] width 239 height 22
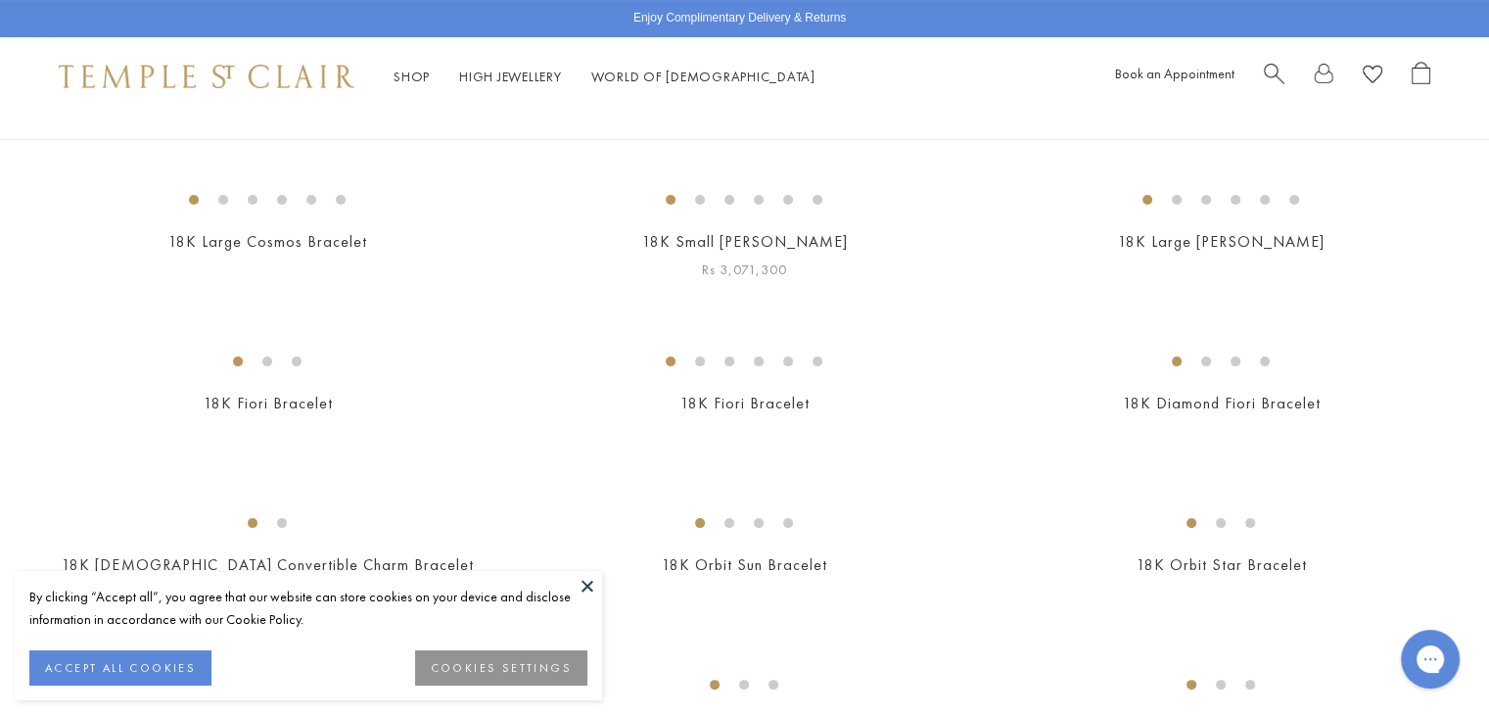
scroll to position [587, 0]
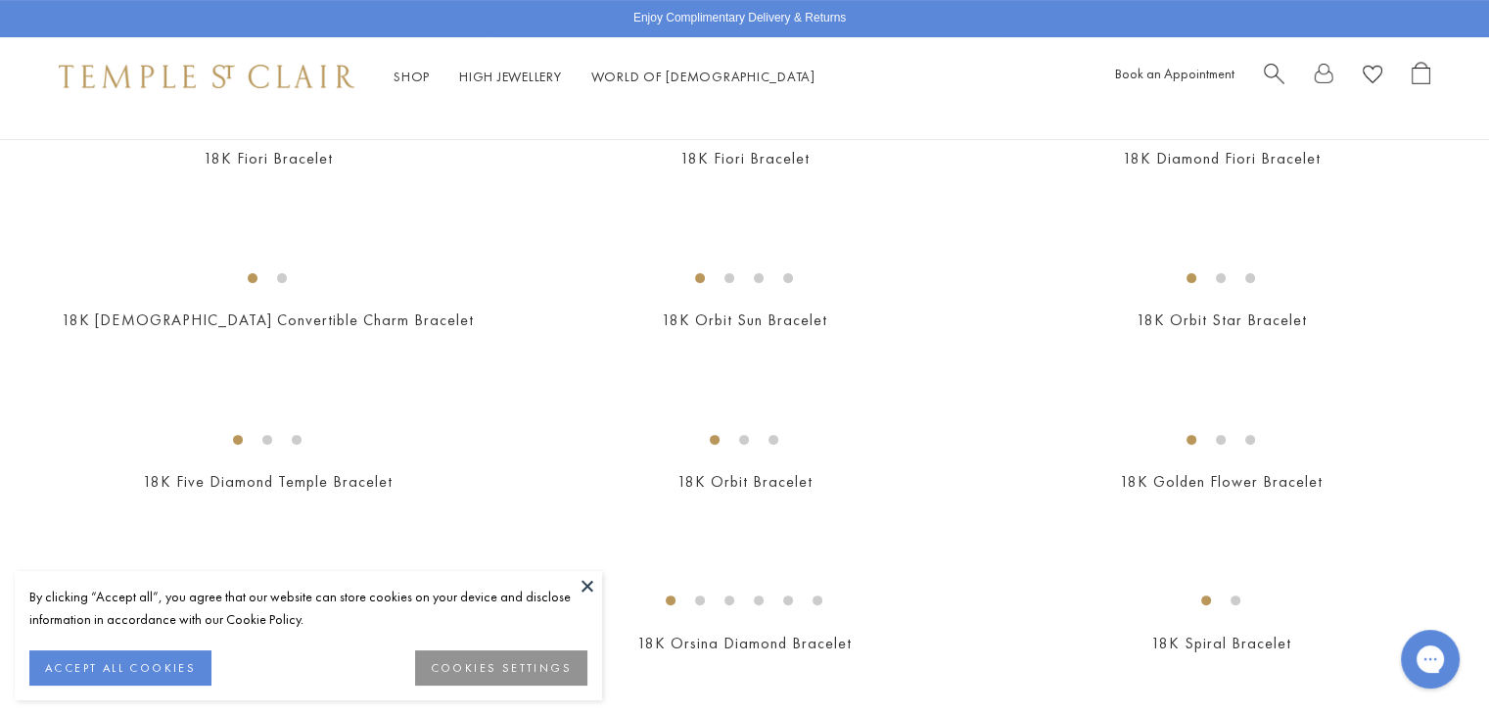
click at [588, 579] on button at bounding box center [587, 585] width 29 height 29
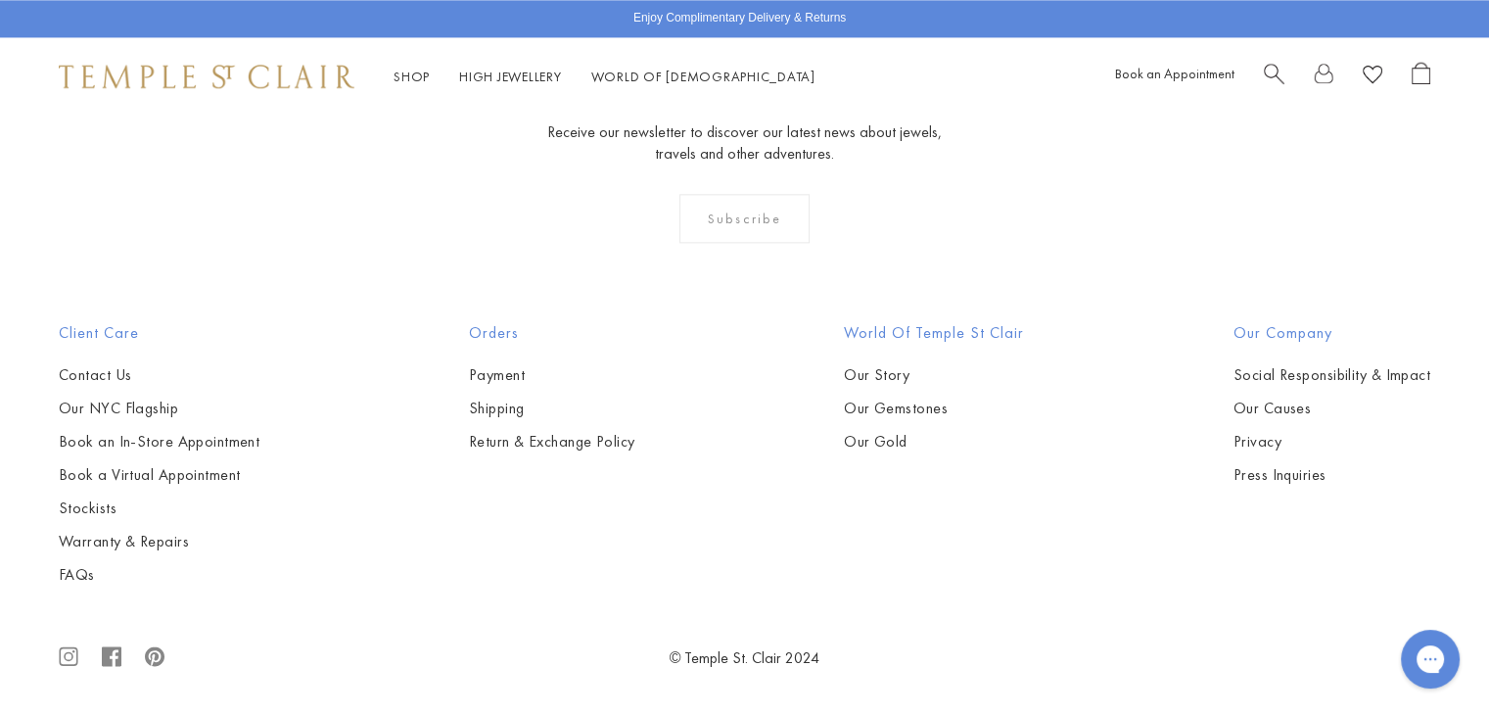
scroll to position [7599, 0]
click at [1266, 66] on span "Search" at bounding box center [1274, 72] width 21 height 21
paste input "**********"
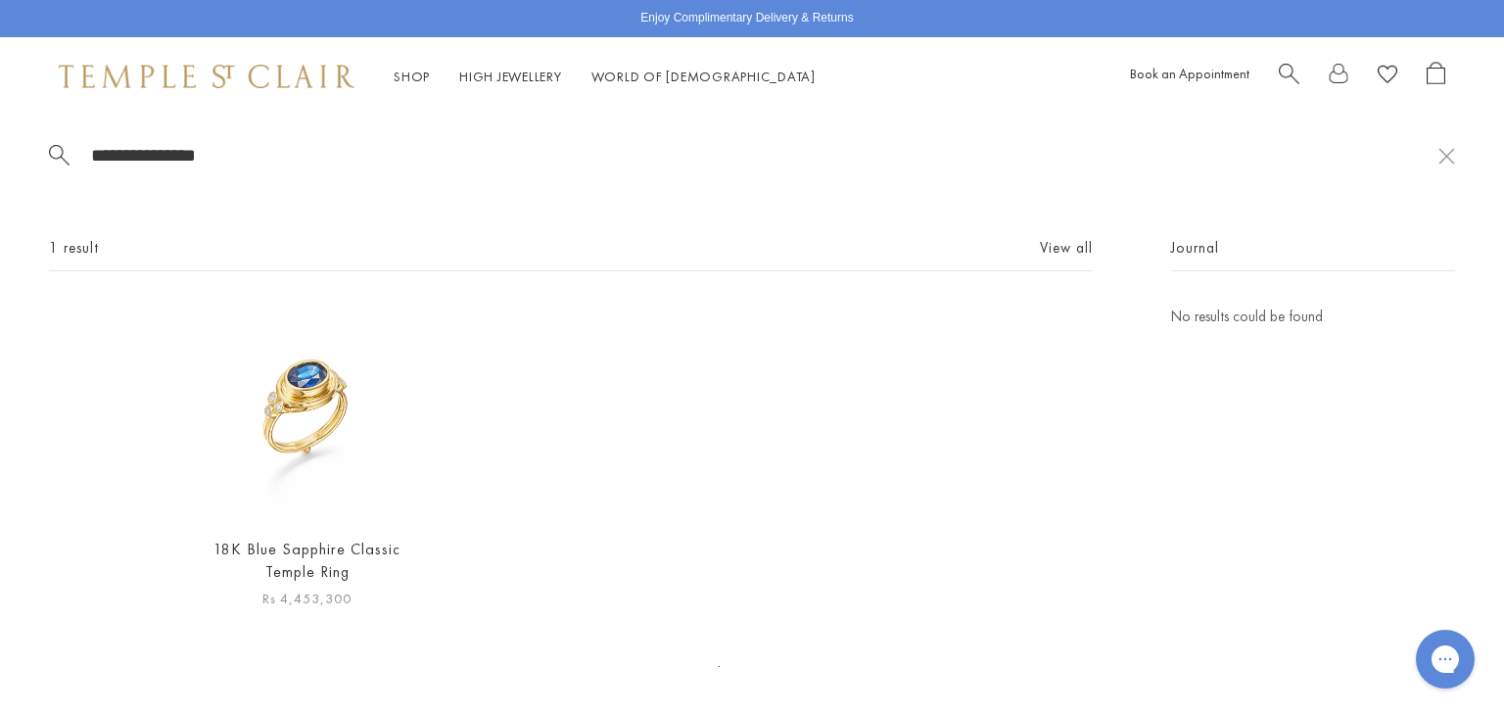
type input "**********"
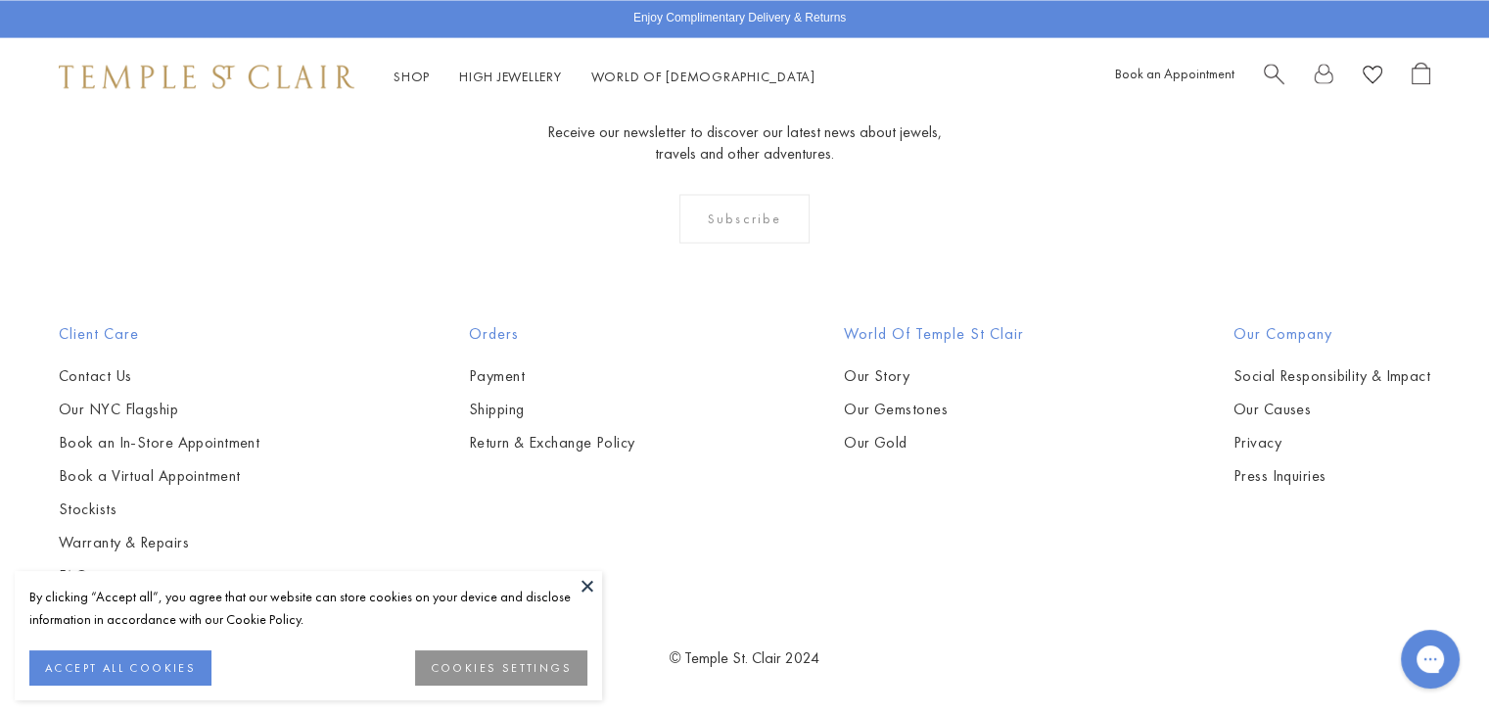
click at [591, 588] on button at bounding box center [587, 585] width 29 height 29
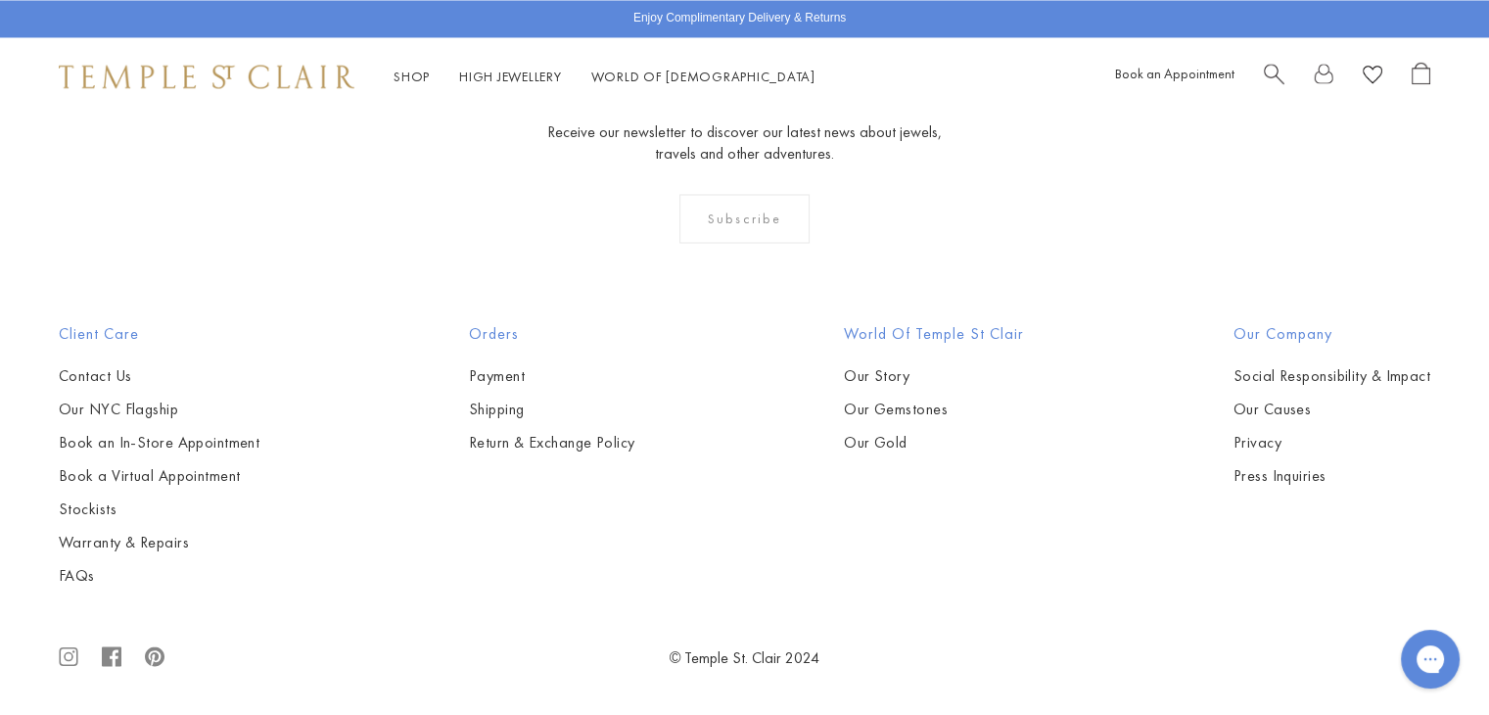
scroll to position [9049, 0]
